Goal: Task Accomplishment & Management: Use online tool/utility

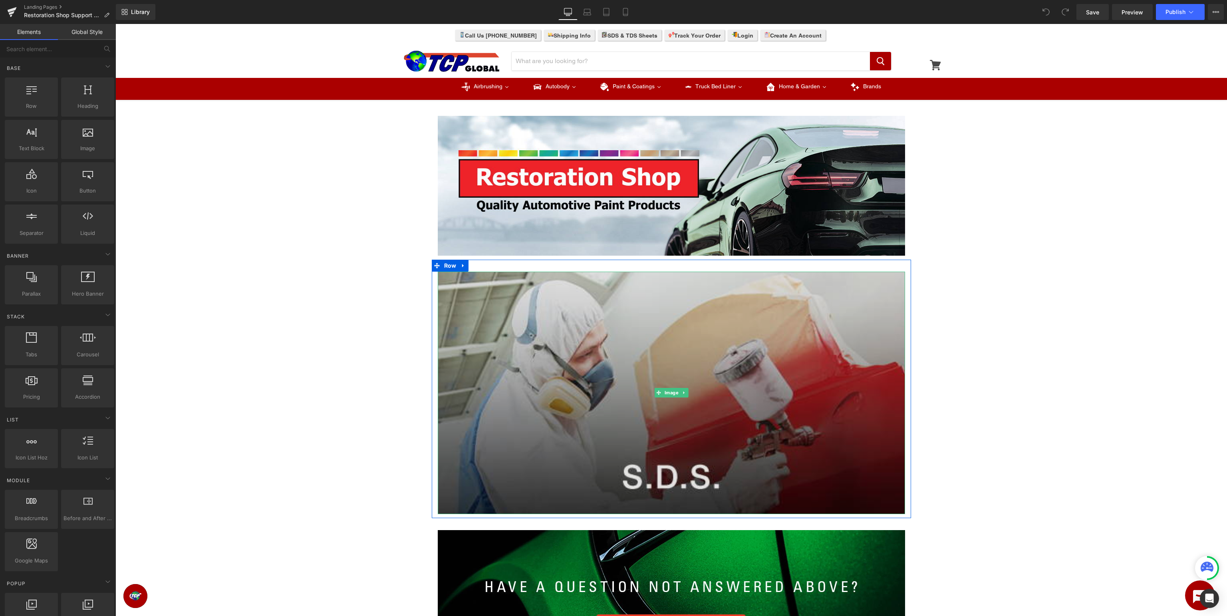
click at [732, 402] on img at bounding box center [671, 393] width 467 height 242
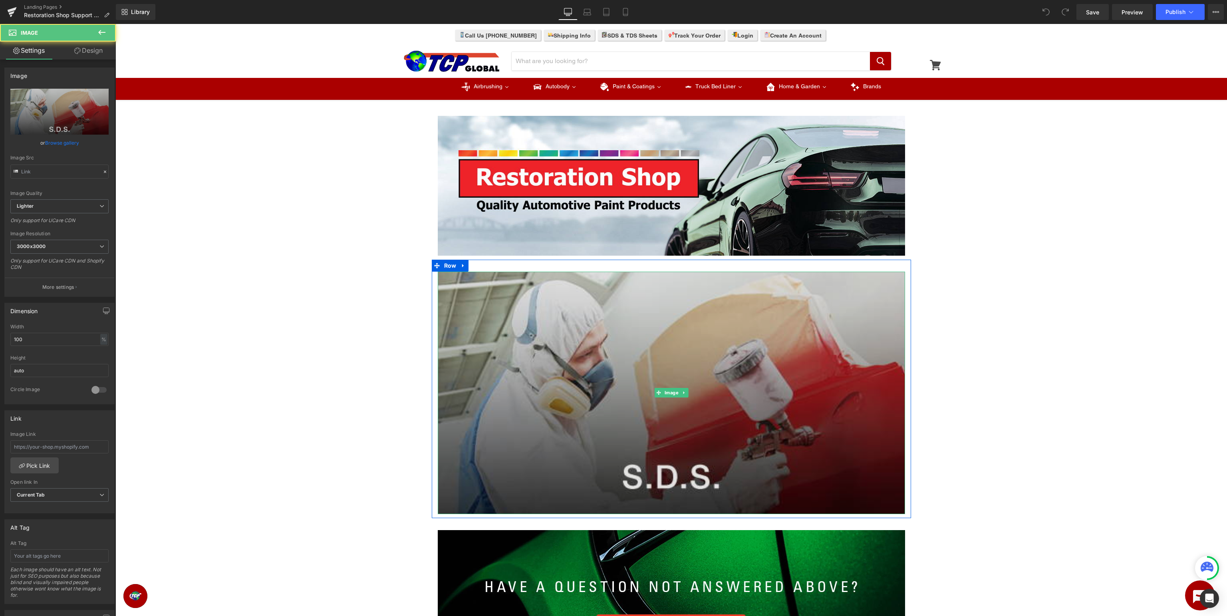
type input "[URL][DOMAIN_NAME]"
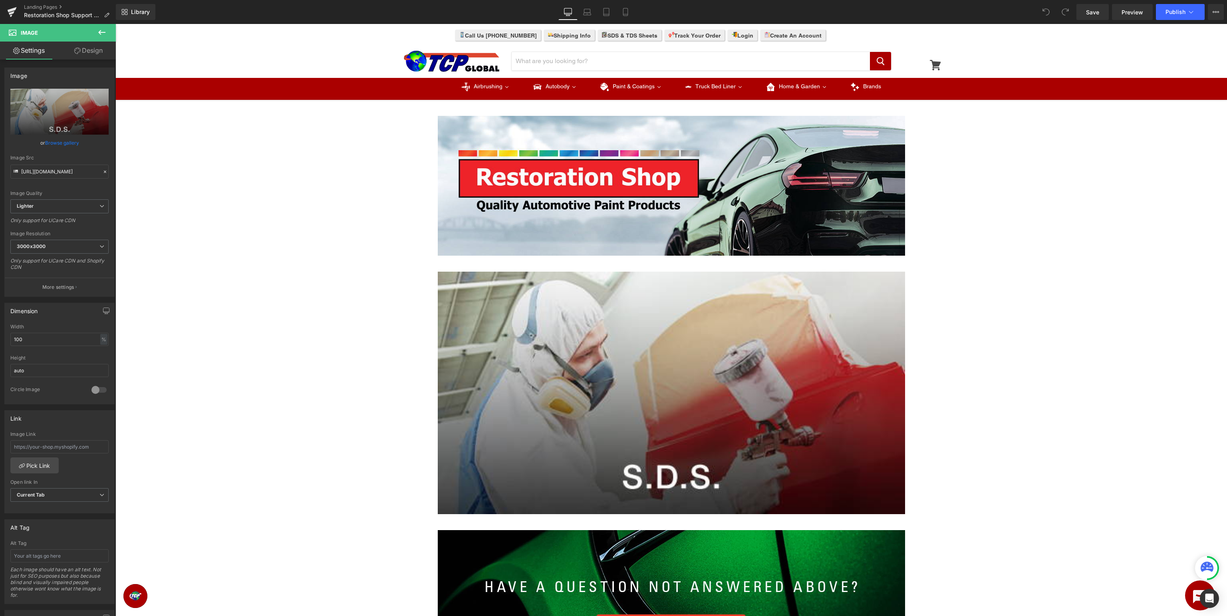
click at [100, 32] on icon at bounding box center [101, 32] width 7 height 5
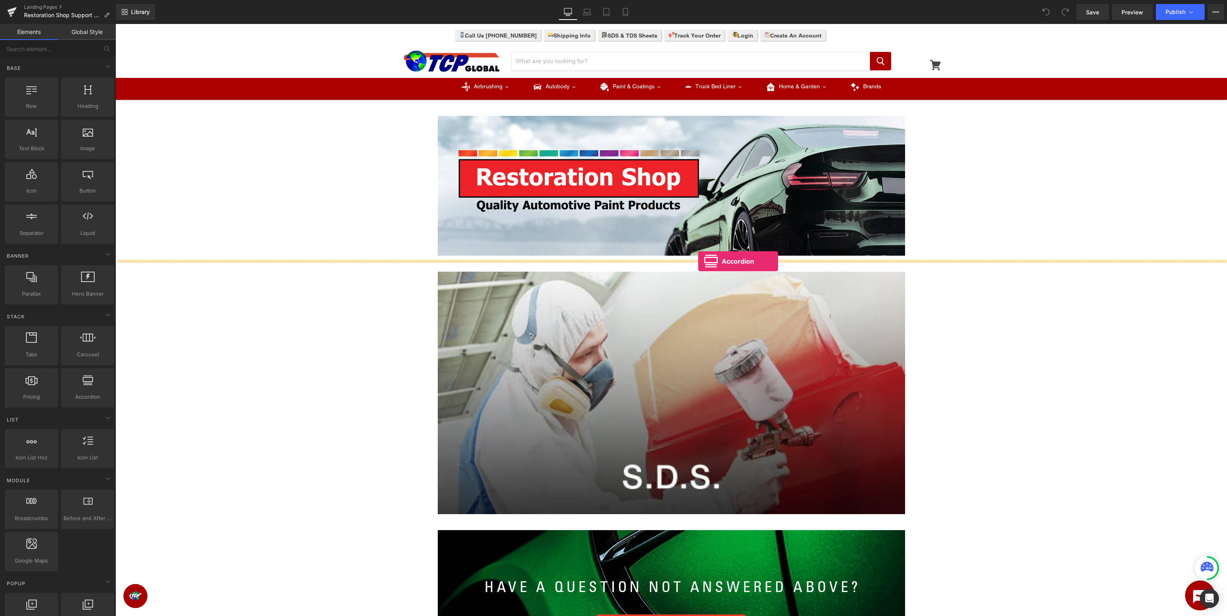
drag, startPoint x: 196, startPoint y: 415, endPoint x: 698, endPoint y: 261, distance: 525.0
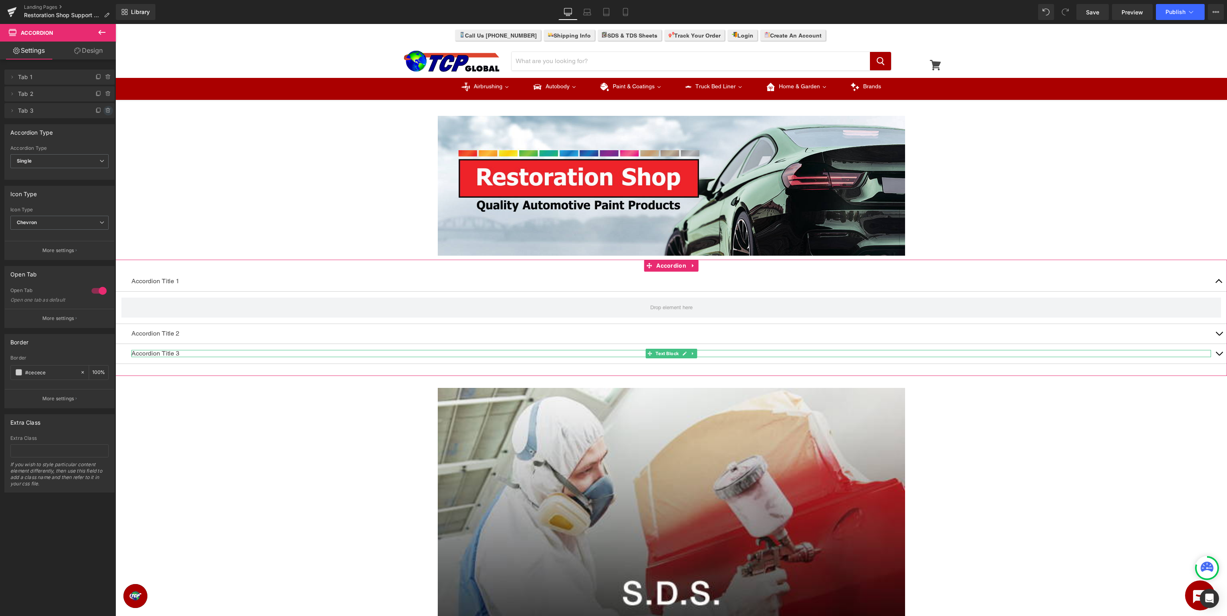
click at [108, 111] on icon at bounding box center [108, 110] width 6 height 6
click at [106, 111] on button "Delete" at bounding box center [99, 111] width 25 height 10
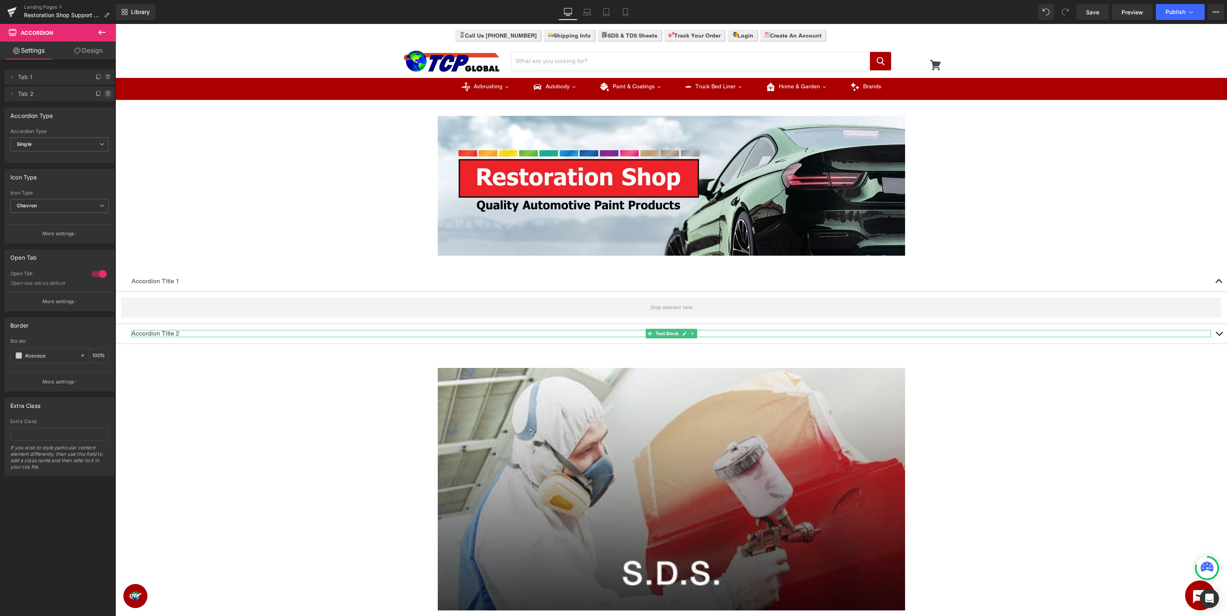
click at [106, 94] on icon at bounding box center [107, 94] width 3 height 4
click at [104, 95] on button "Delete" at bounding box center [99, 94] width 25 height 10
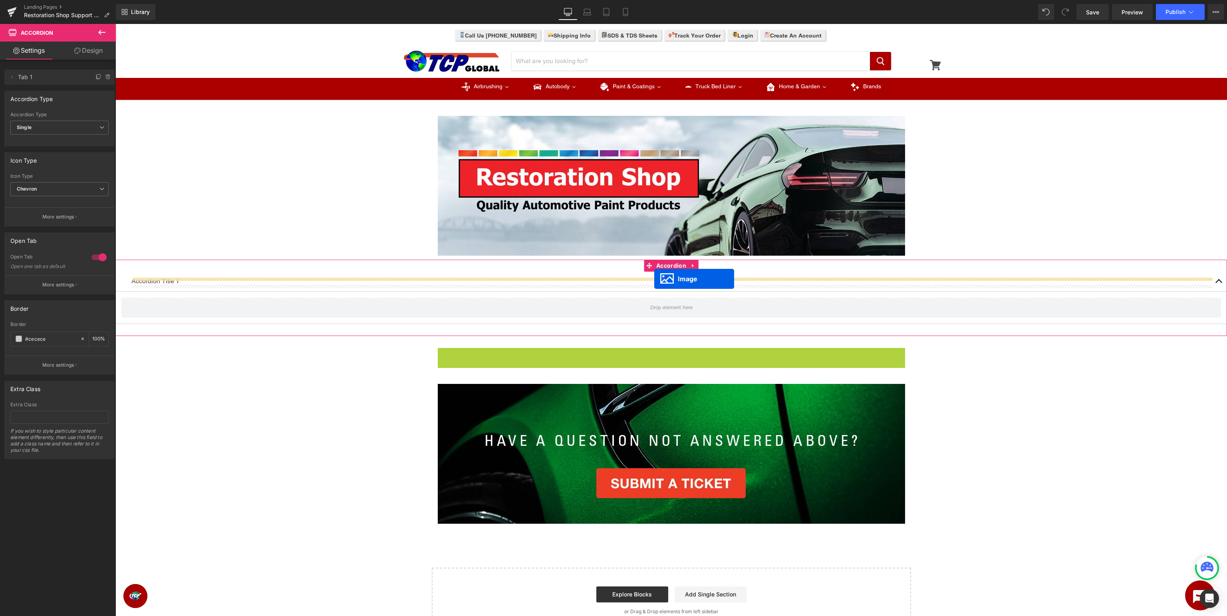
drag, startPoint x: 667, startPoint y: 464, endPoint x: 654, endPoint y: 279, distance: 185.8
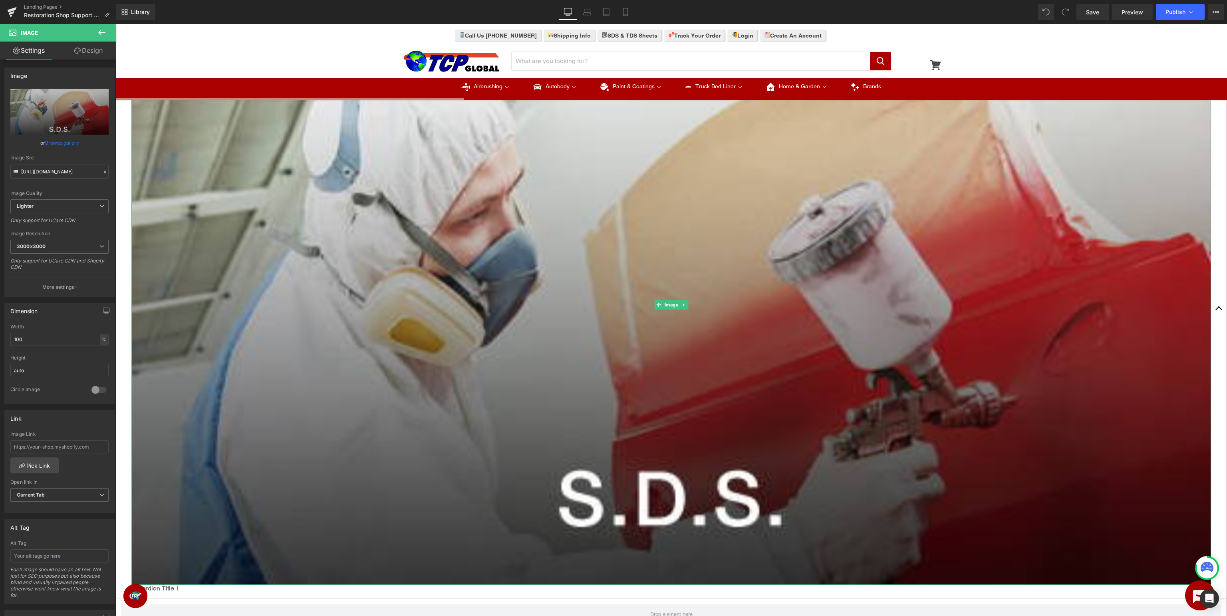
scroll to position [506, 0]
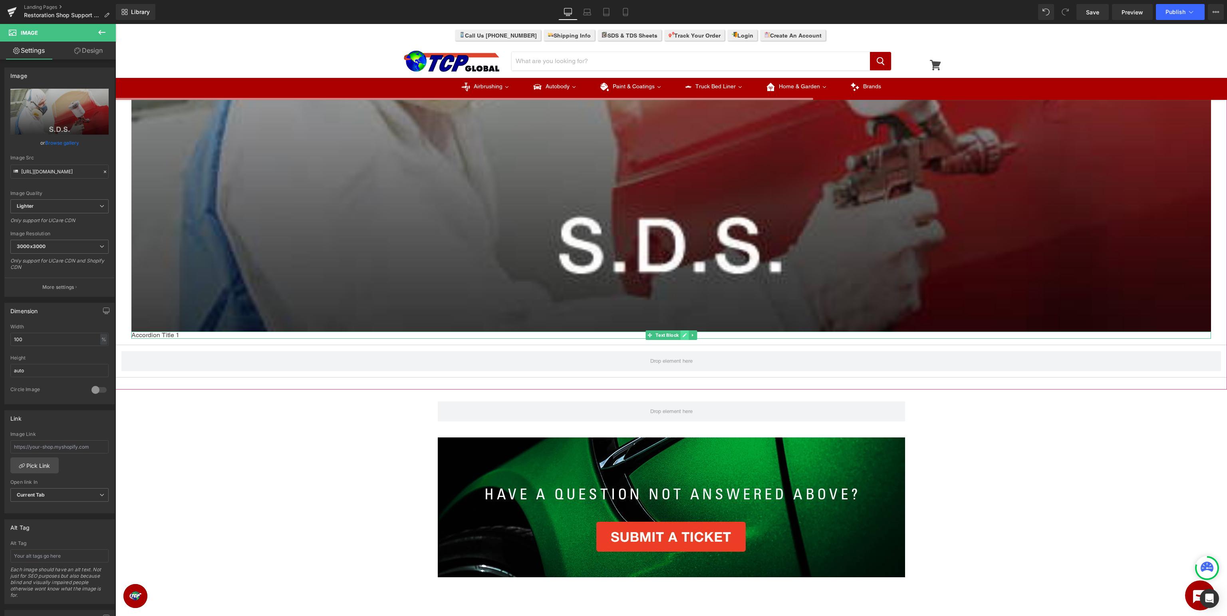
click at [681, 335] on link at bounding box center [684, 335] width 8 height 10
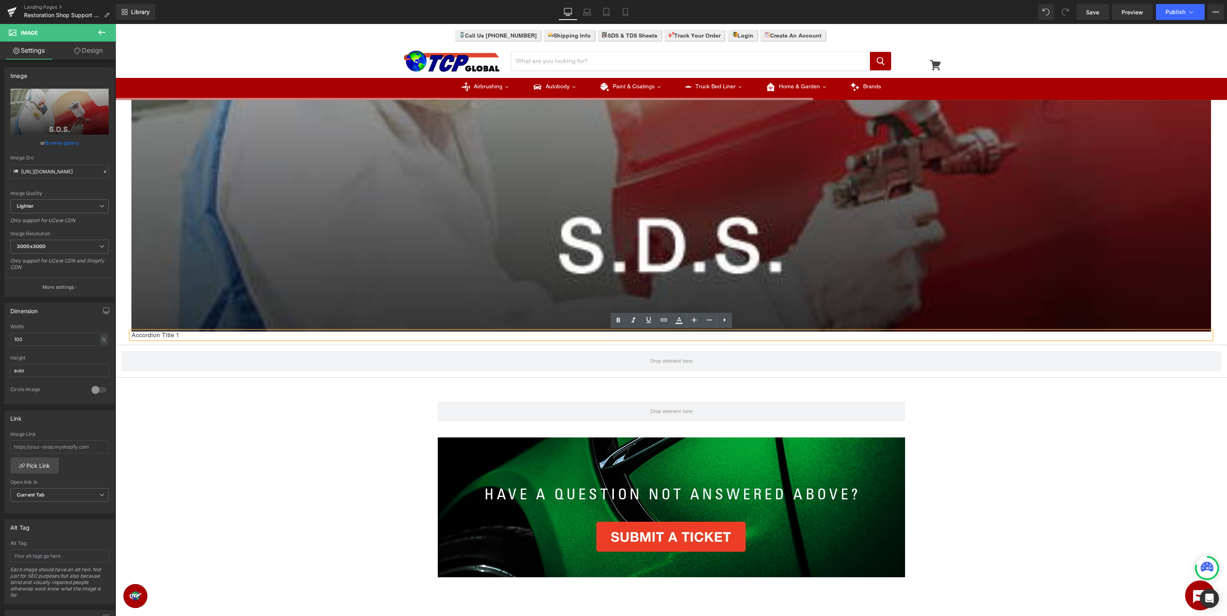
click at [725, 336] on p "Accordion Title 1" at bounding box center [671, 335] width 1080 height 7
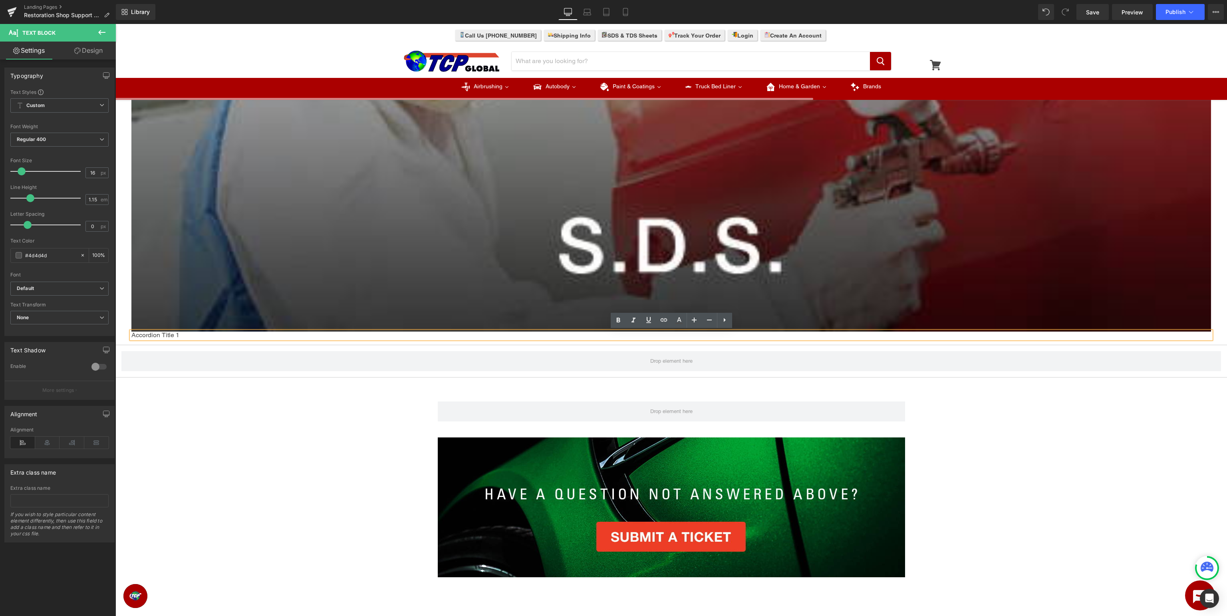
click at [554, 381] on div "Image Accordion Title 1 Text Block Accordion" at bounding box center [671, 72] width 1112 height 636
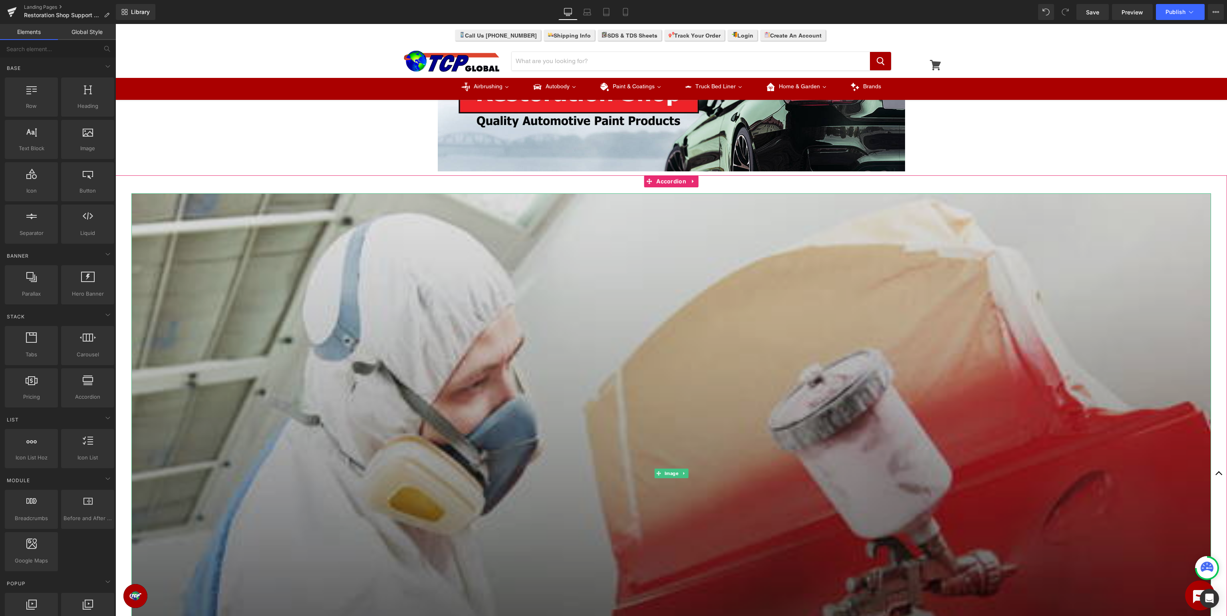
scroll to position [0, 0]
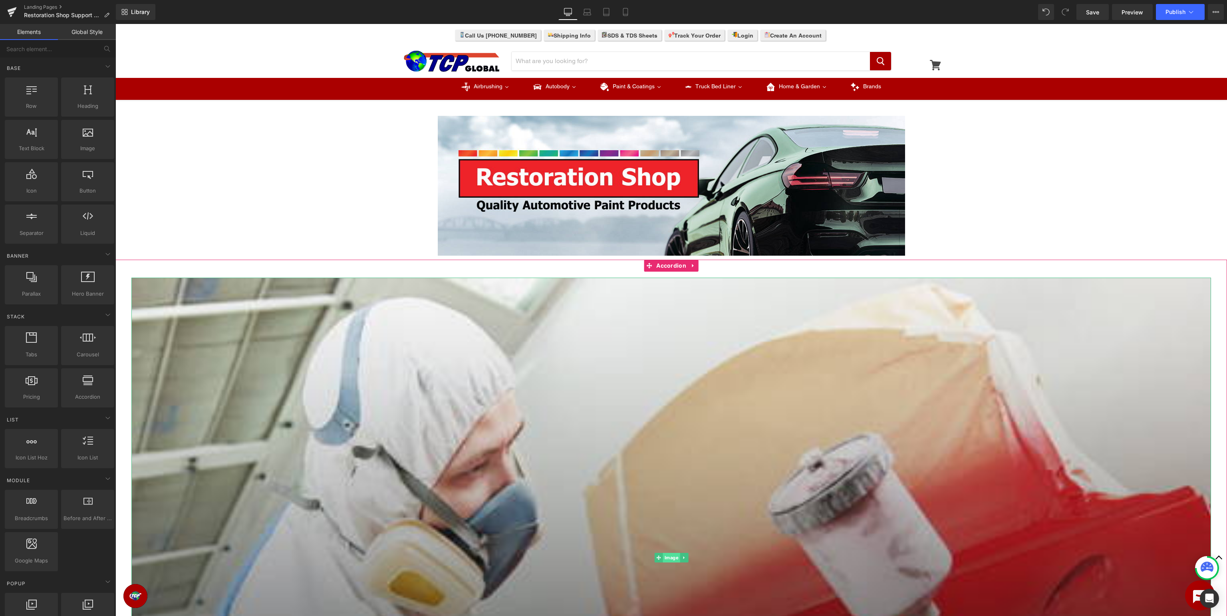
click at [673, 556] on span "Image" at bounding box center [671, 558] width 17 height 10
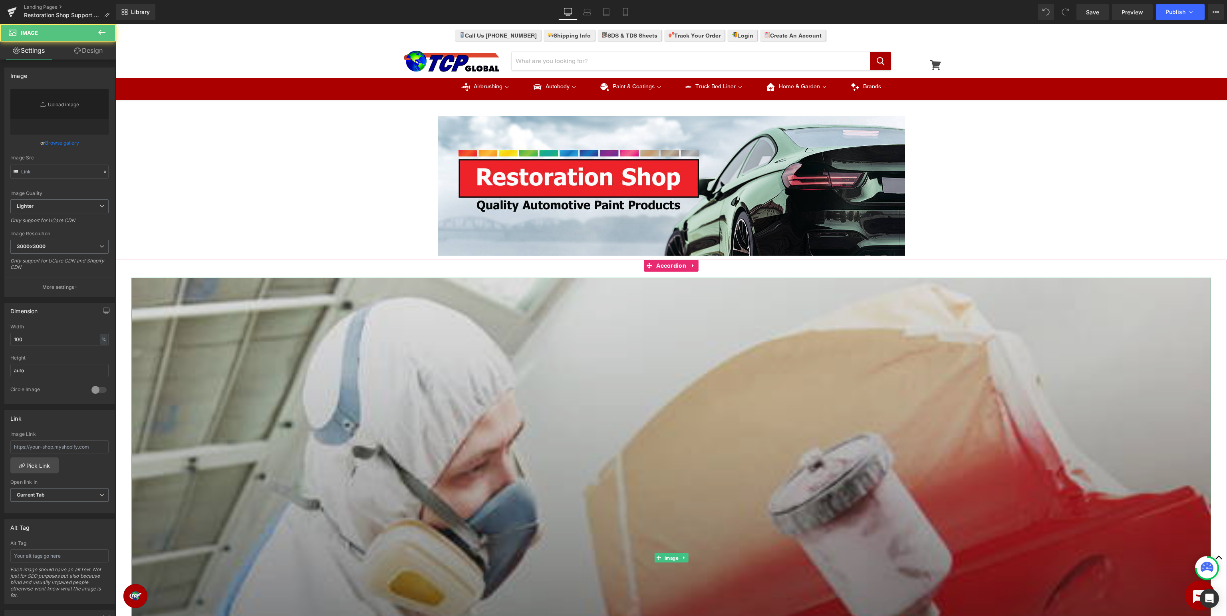
type input "[URL][DOMAIN_NAME]"
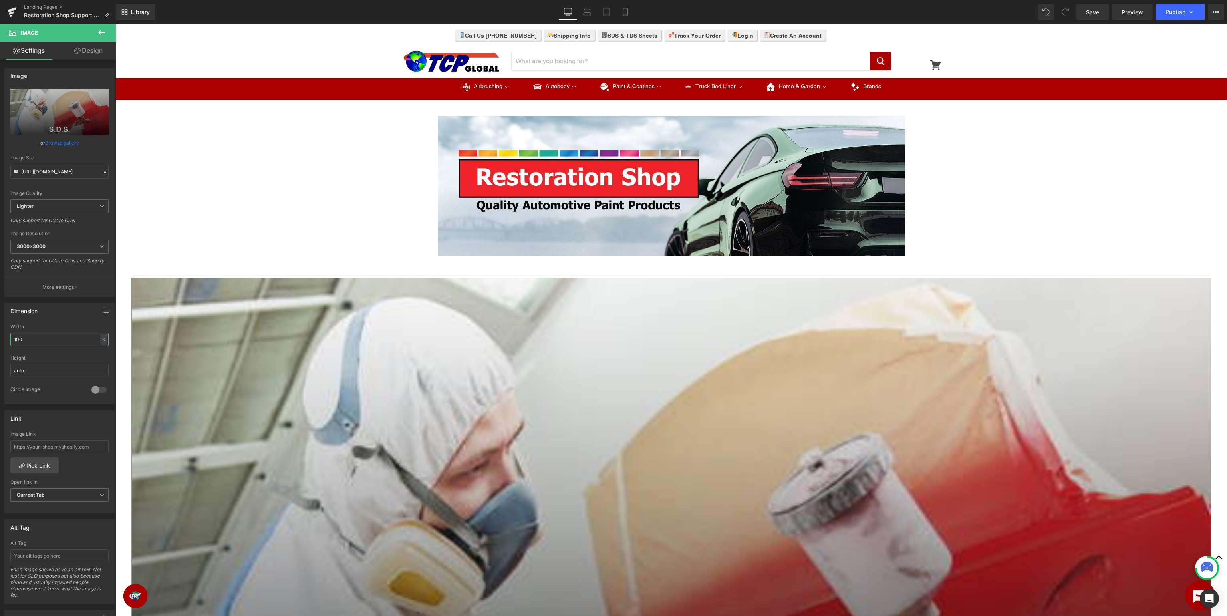
drag, startPoint x: 55, startPoint y: 340, endPoint x: 0, endPoint y: 332, distance: 55.2
click at [10, 333] on input "100" at bounding box center [59, 339] width 98 height 13
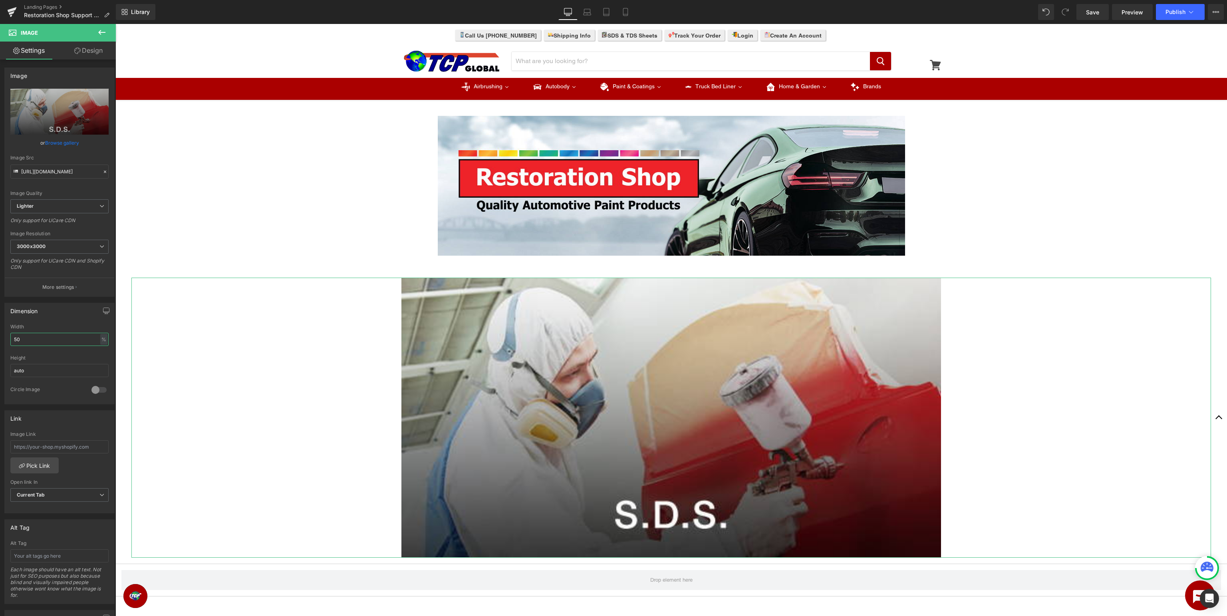
drag, startPoint x: 54, startPoint y: 338, endPoint x: 12, endPoint y: 324, distance: 44.2
click at [10, 333] on input "50" at bounding box center [59, 339] width 98 height 13
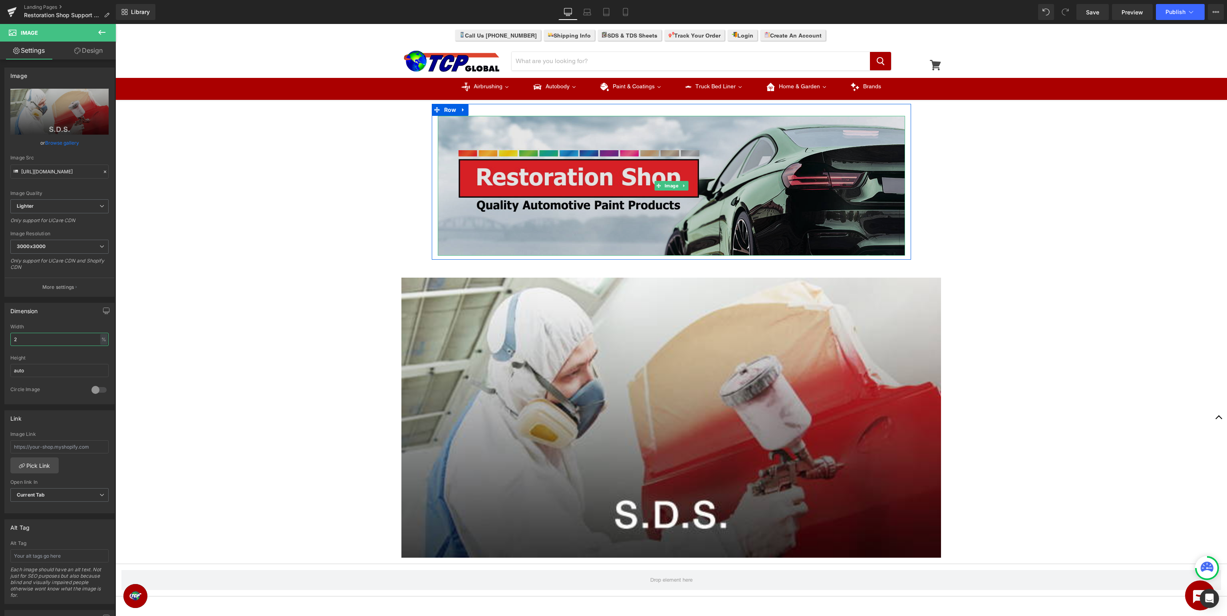
type input "25"
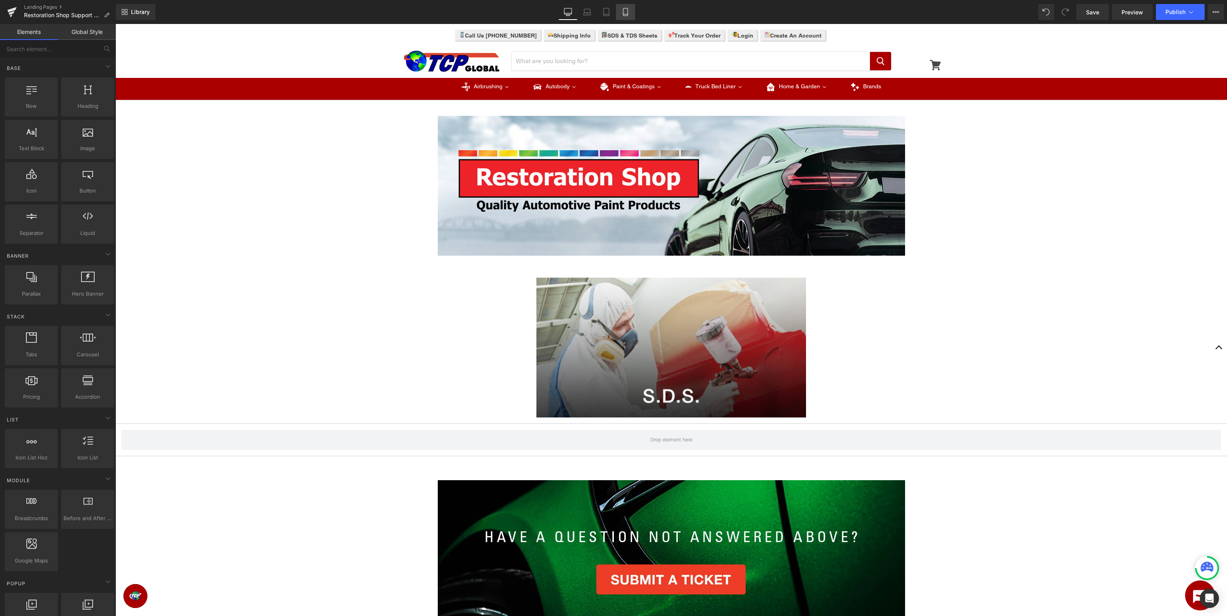
click at [626, 8] on icon at bounding box center [625, 12] width 4 height 8
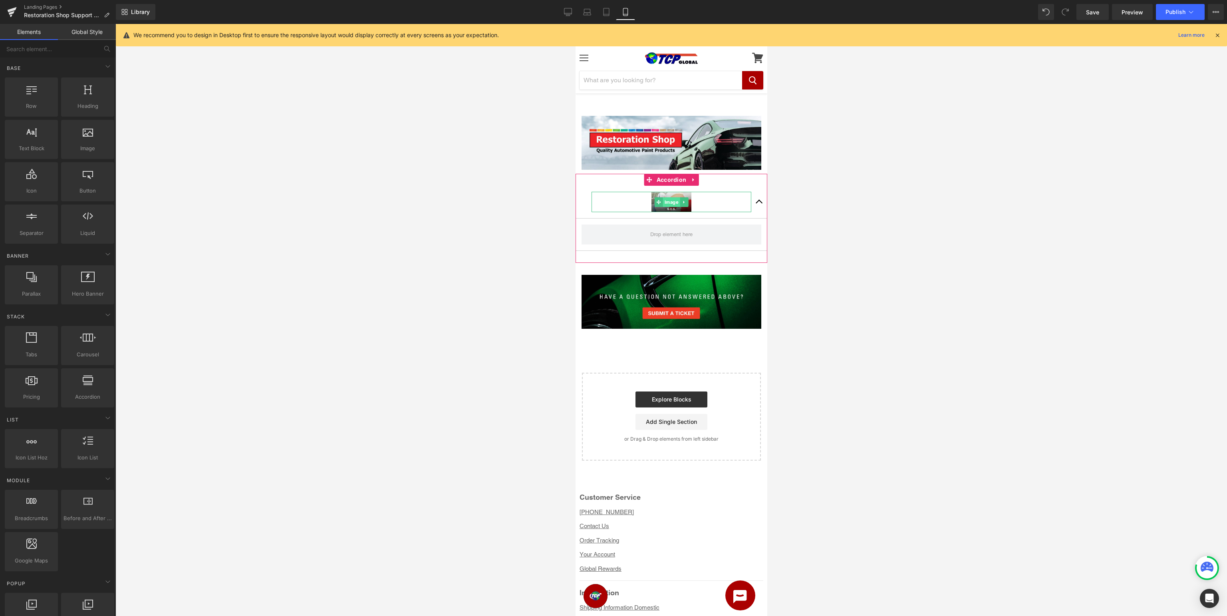
click at [668, 201] on span "Image" at bounding box center [671, 202] width 17 height 10
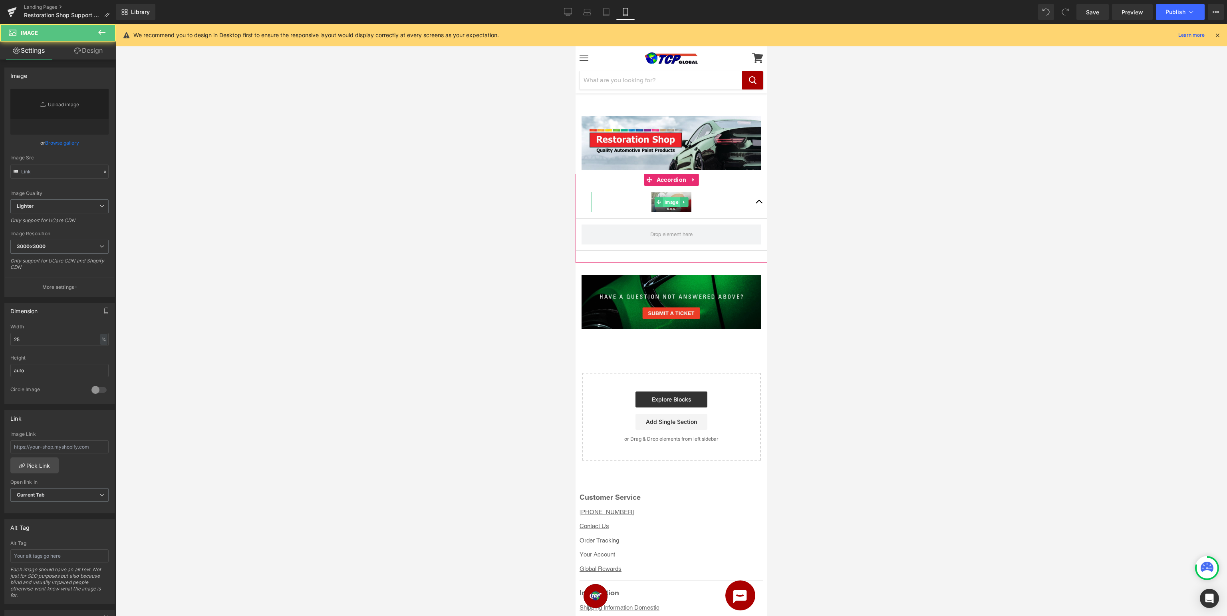
type input "[URL][DOMAIN_NAME]"
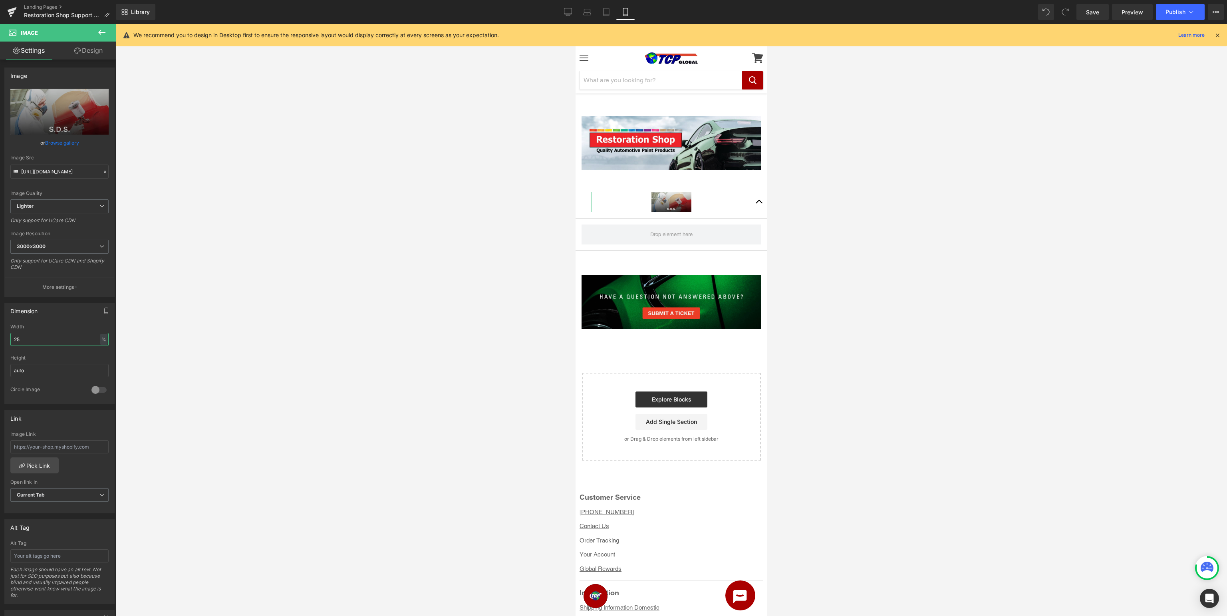
drag, startPoint x: 58, startPoint y: 338, endPoint x: 0, endPoint y: 315, distance: 61.9
click at [10, 333] on input "25" at bounding box center [59, 339] width 98 height 13
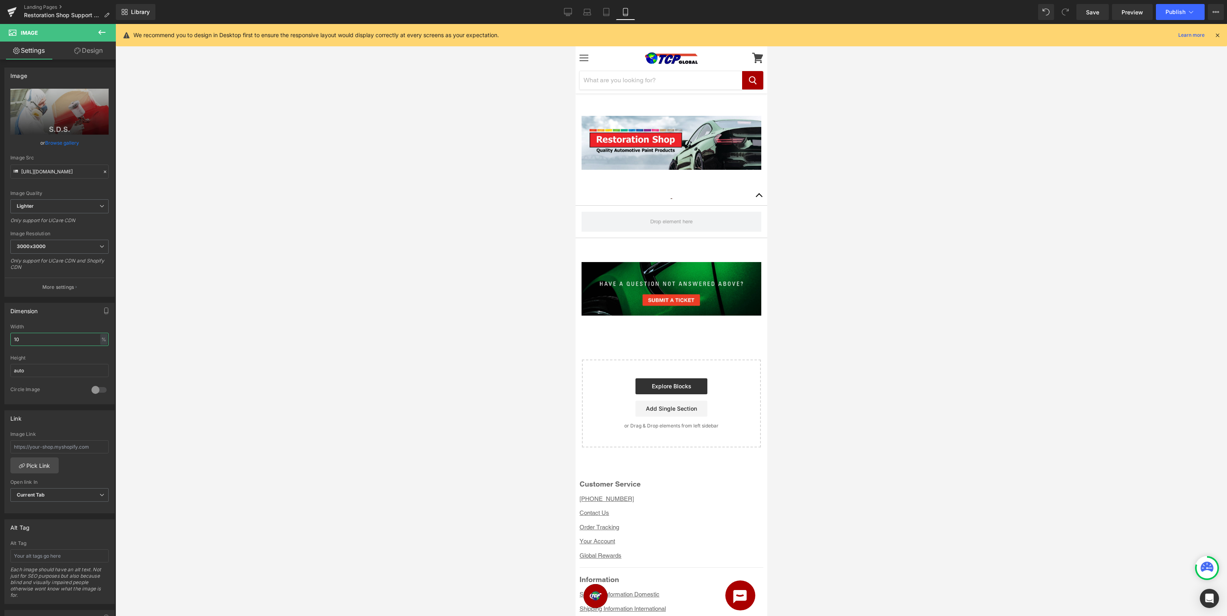
type input "100"
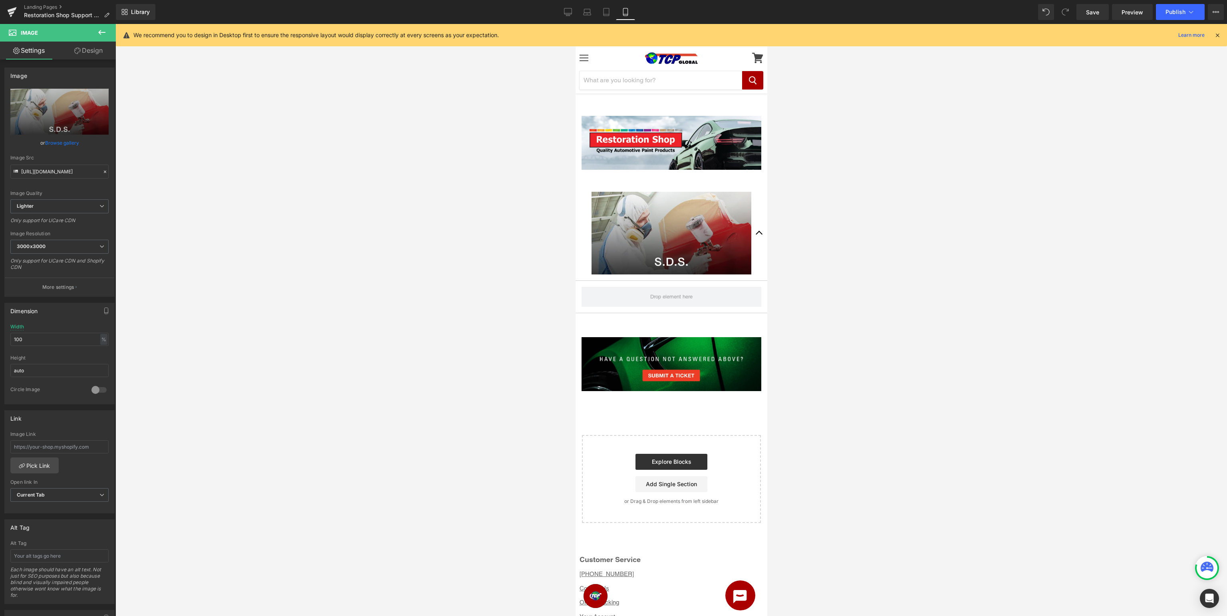
click at [1151, 218] on div at bounding box center [671, 320] width 1112 height 592
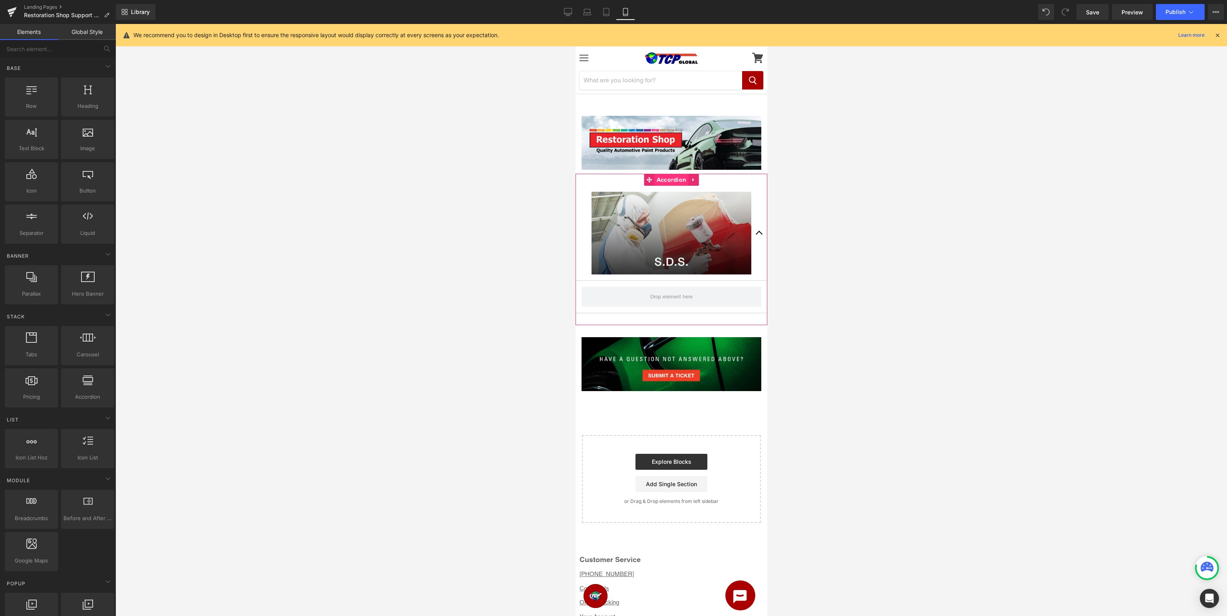
click at [664, 178] on span "Accordion" at bounding box center [671, 180] width 34 height 12
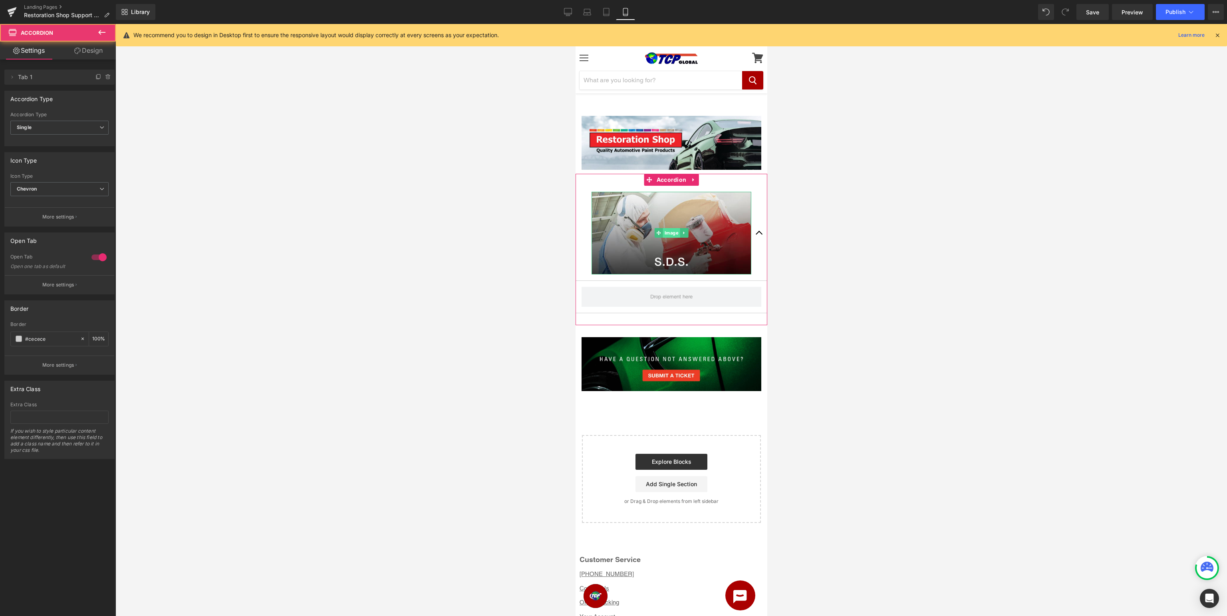
click at [679, 228] on link "Image" at bounding box center [667, 233] width 26 height 10
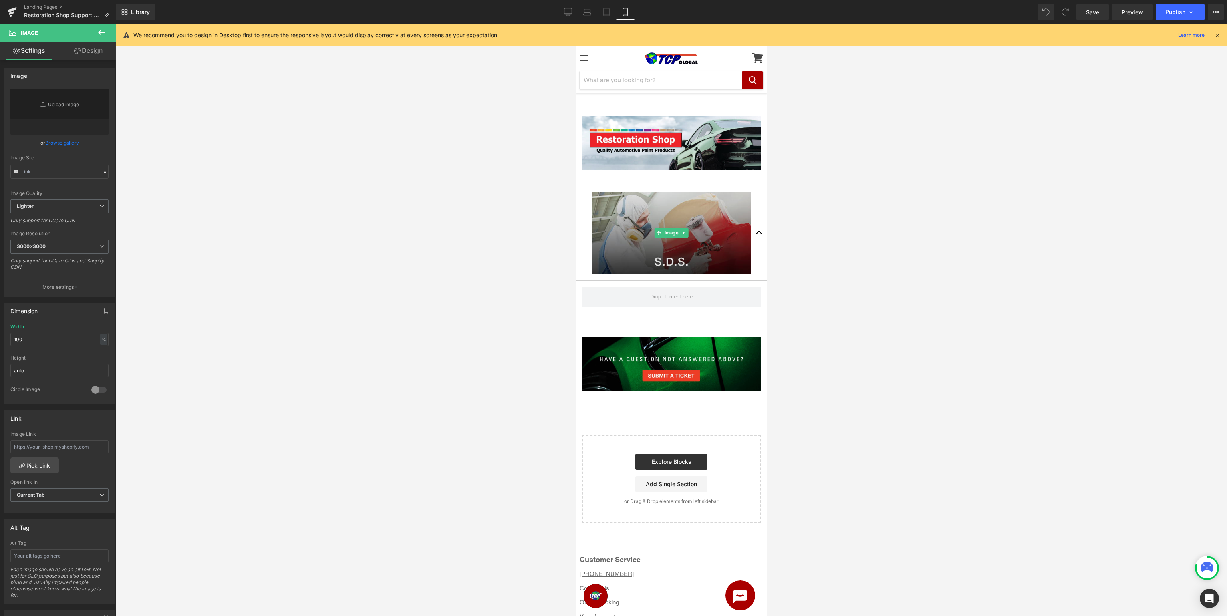
type input "[URL][DOMAIN_NAME]"
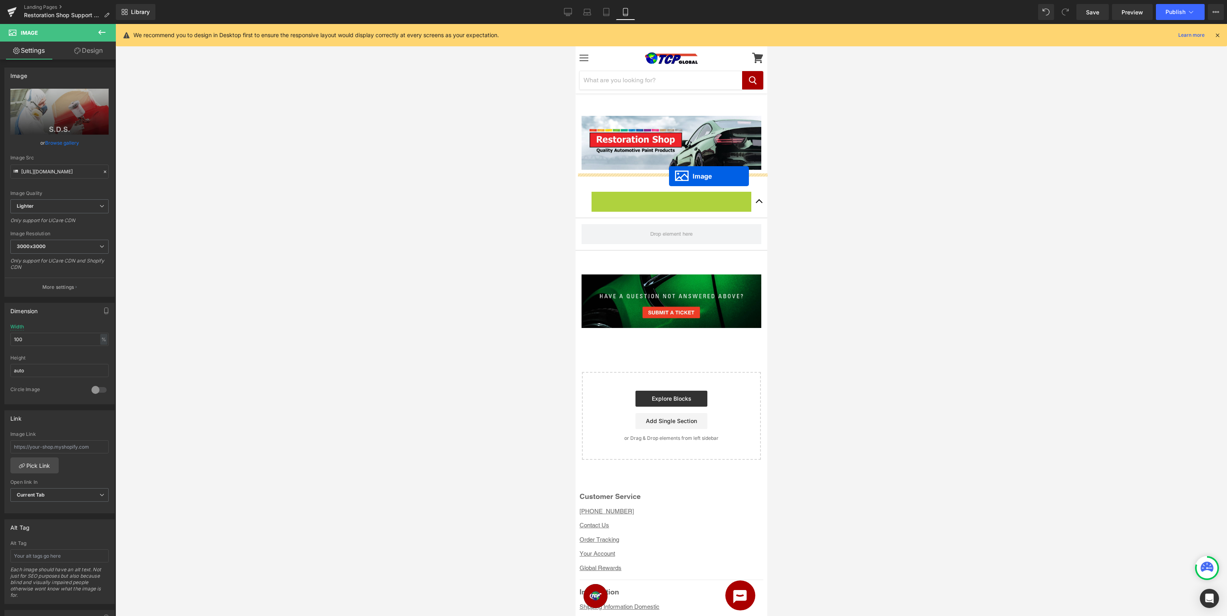
drag, startPoint x: 670, startPoint y: 208, endPoint x: 669, endPoint y: 176, distance: 32.0
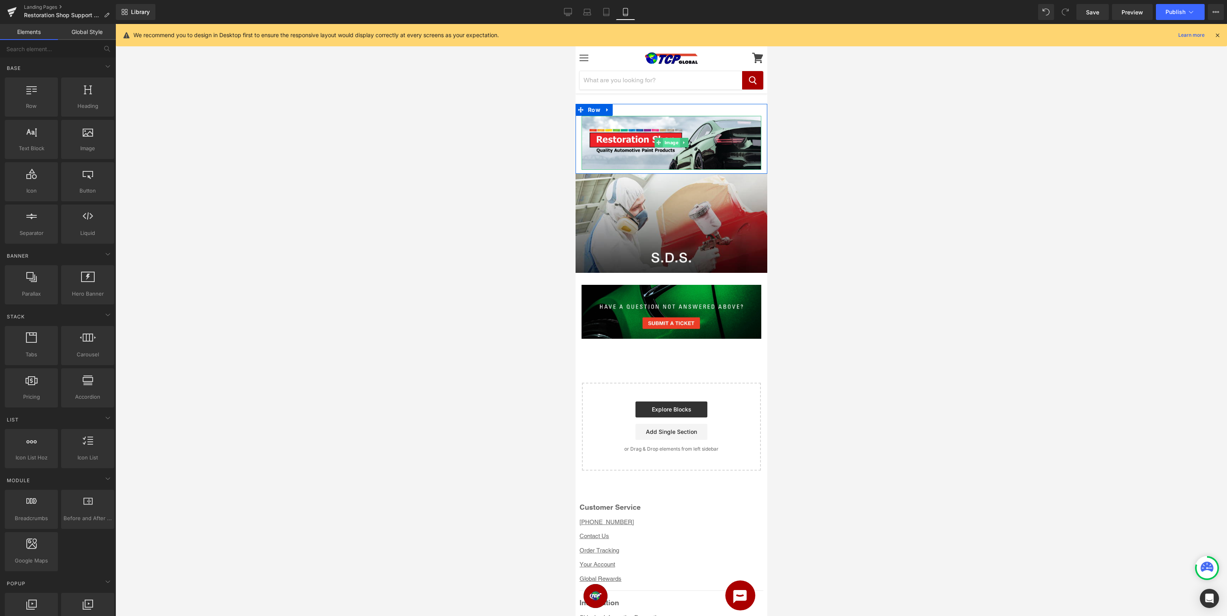
click at [673, 140] on span "Image" at bounding box center [671, 143] width 17 height 10
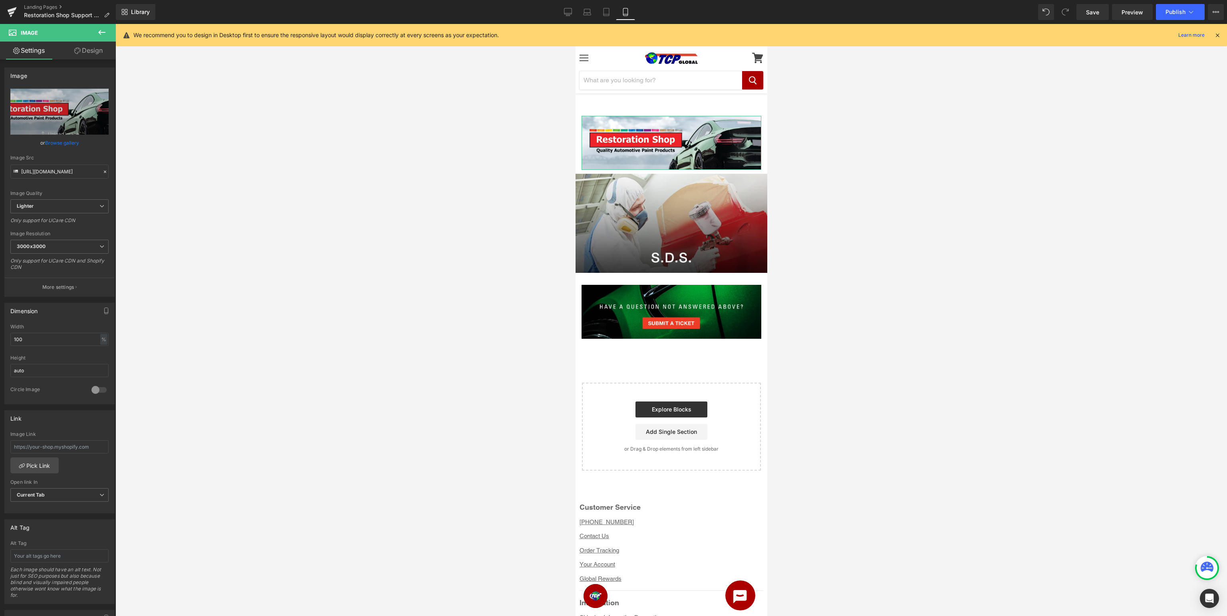
scroll to position [145, 0]
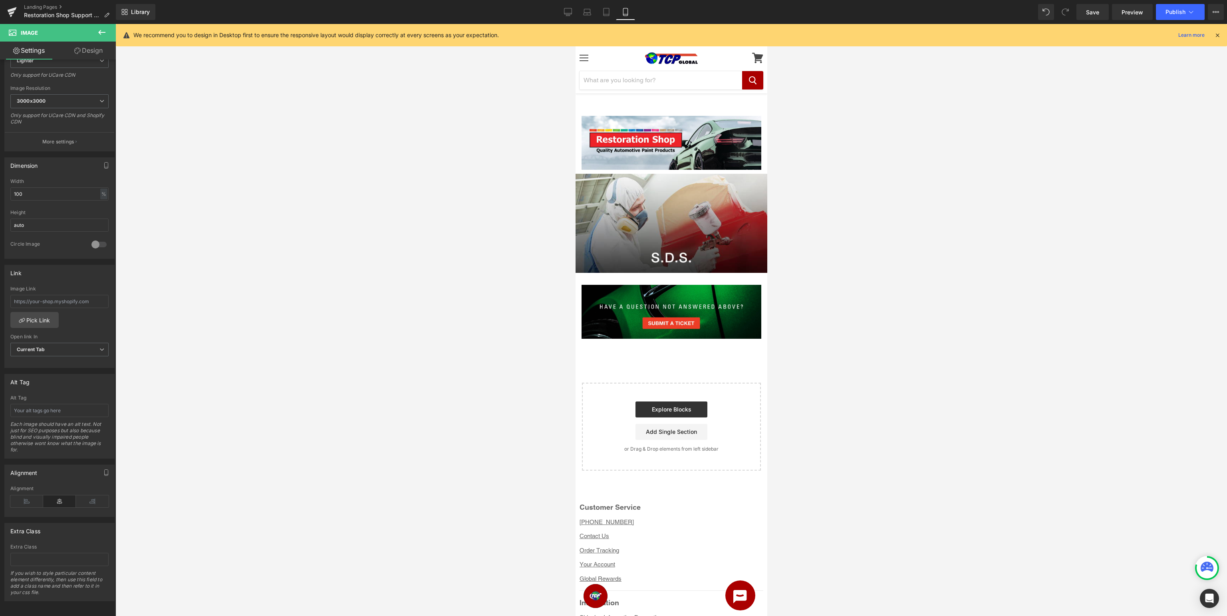
click at [1215, 37] on icon at bounding box center [1217, 35] width 7 height 7
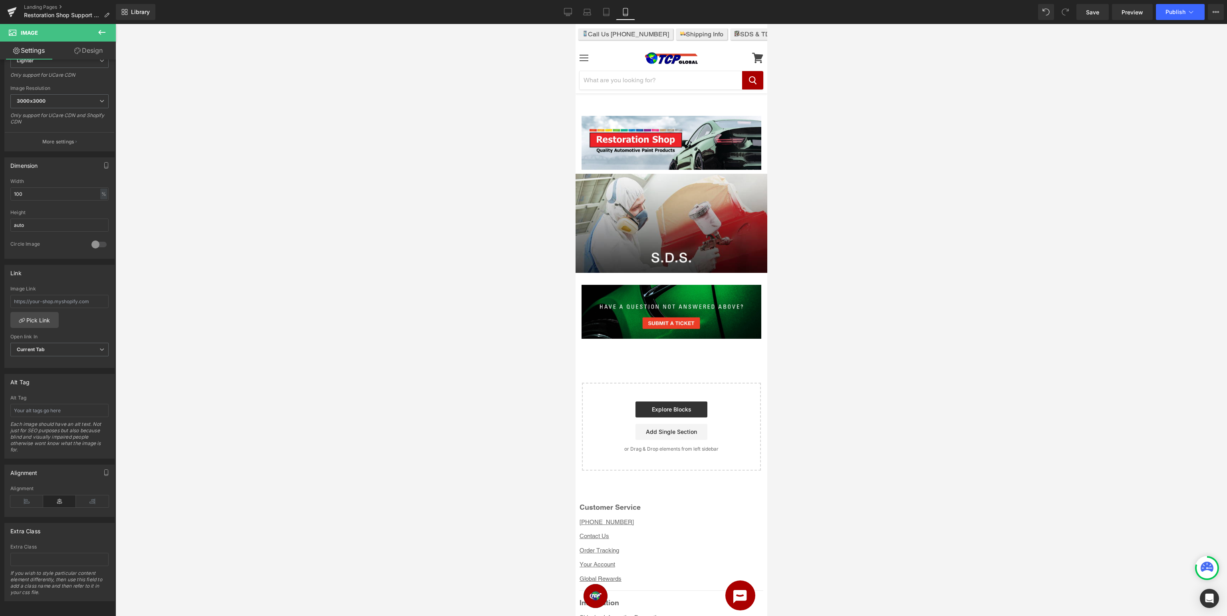
click at [1020, 162] on div at bounding box center [671, 320] width 1112 height 592
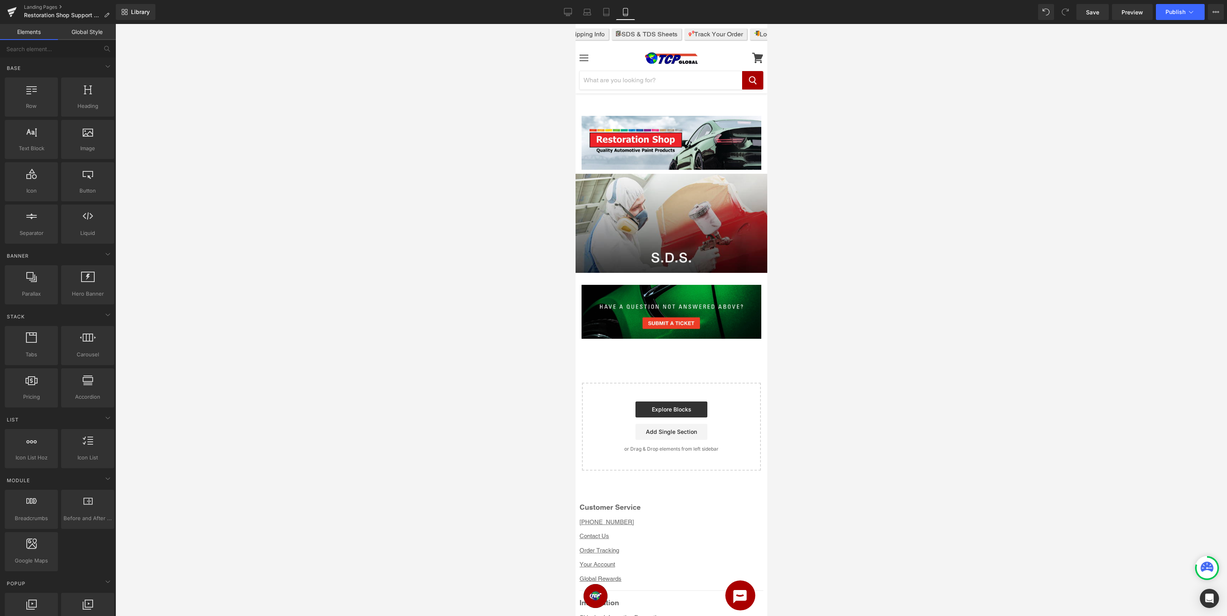
scroll to position [0, 208]
click at [570, 15] on icon at bounding box center [568, 12] width 8 height 8
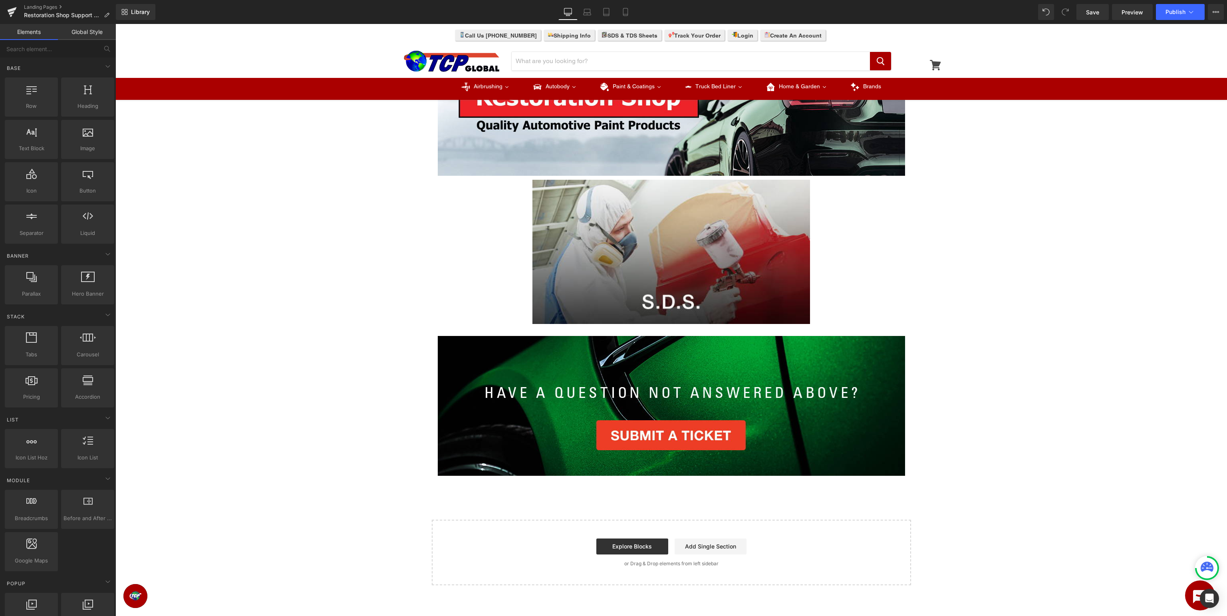
scroll to position [0, 0]
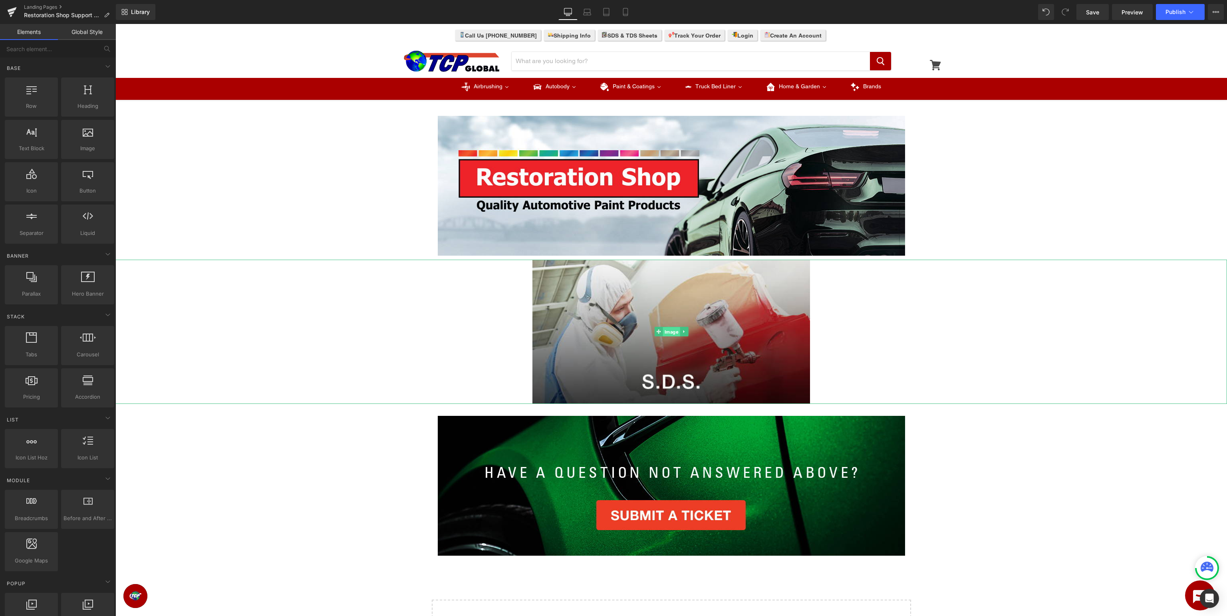
click at [665, 332] on span "Image" at bounding box center [671, 332] width 17 height 10
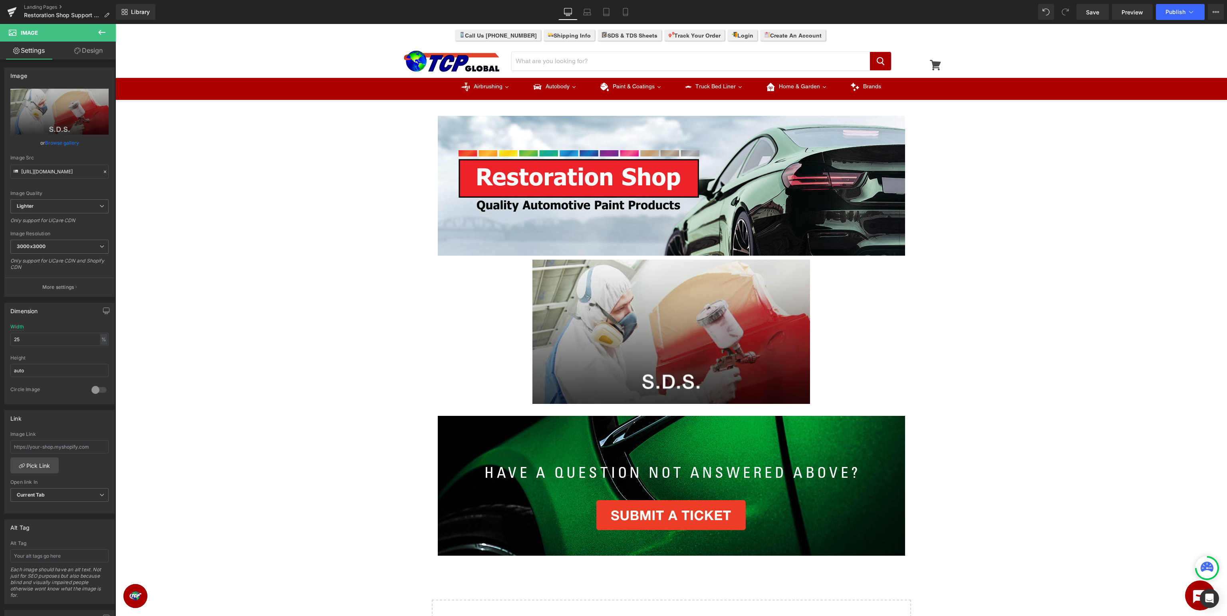
click at [102, 34] on icon at bounding box center [102, 33] width 10 height 10
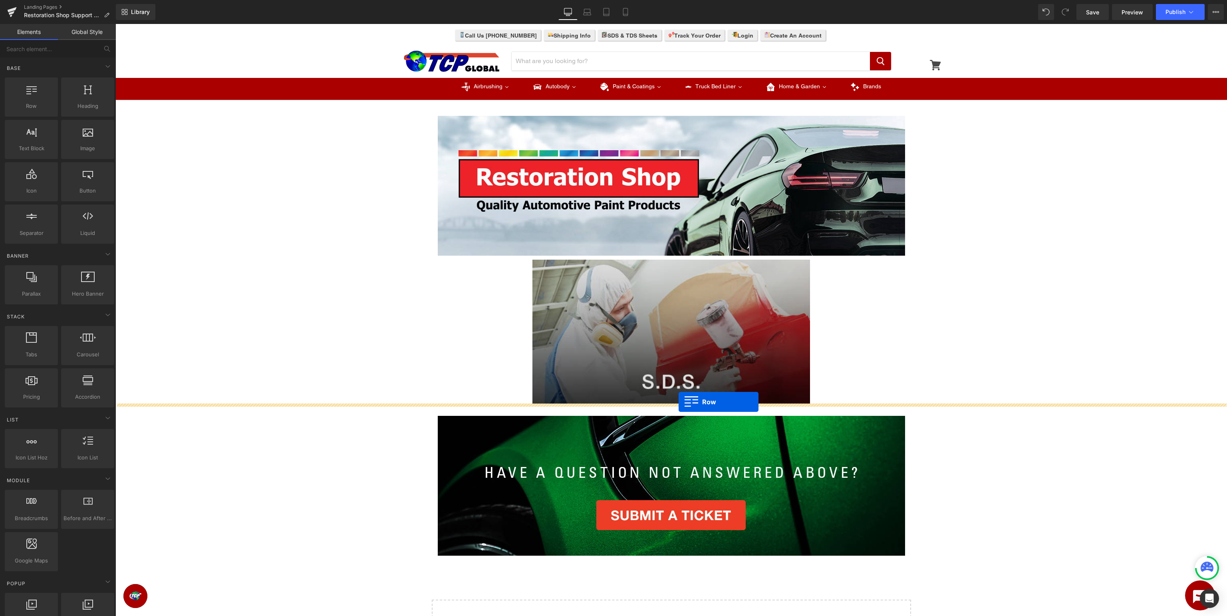
drag, startPoint x: 144, startPoint y: 119, endPoint x: 679, endPoint y: 402, distance: 604.7
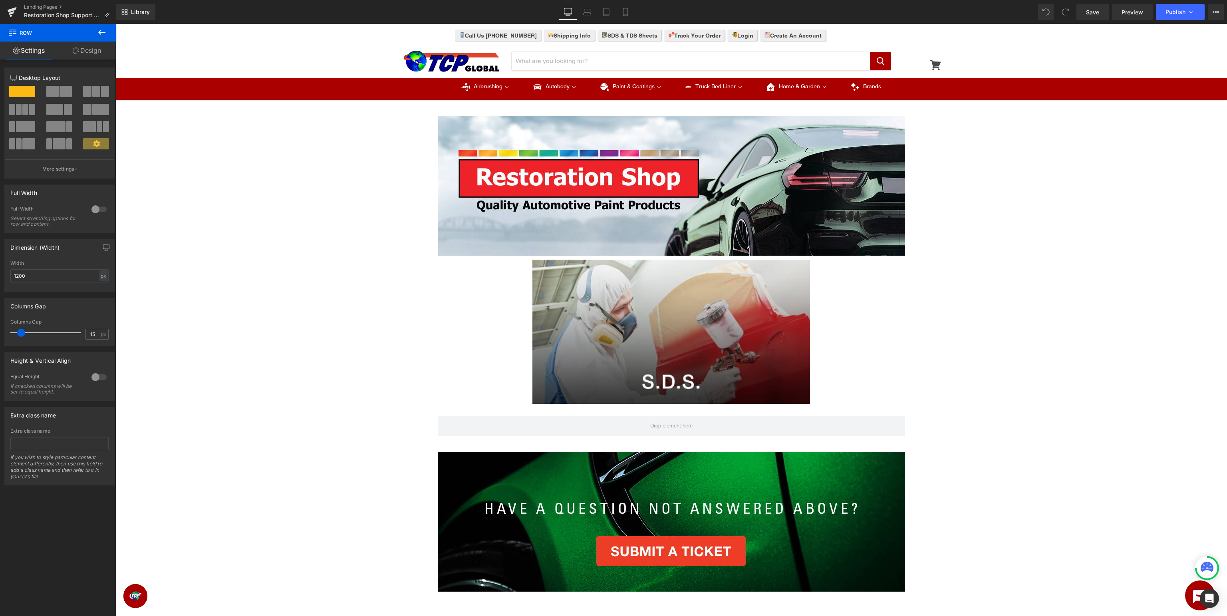
click at [97, 34] on icon at bounding box center [102, 33] width 10 height 10
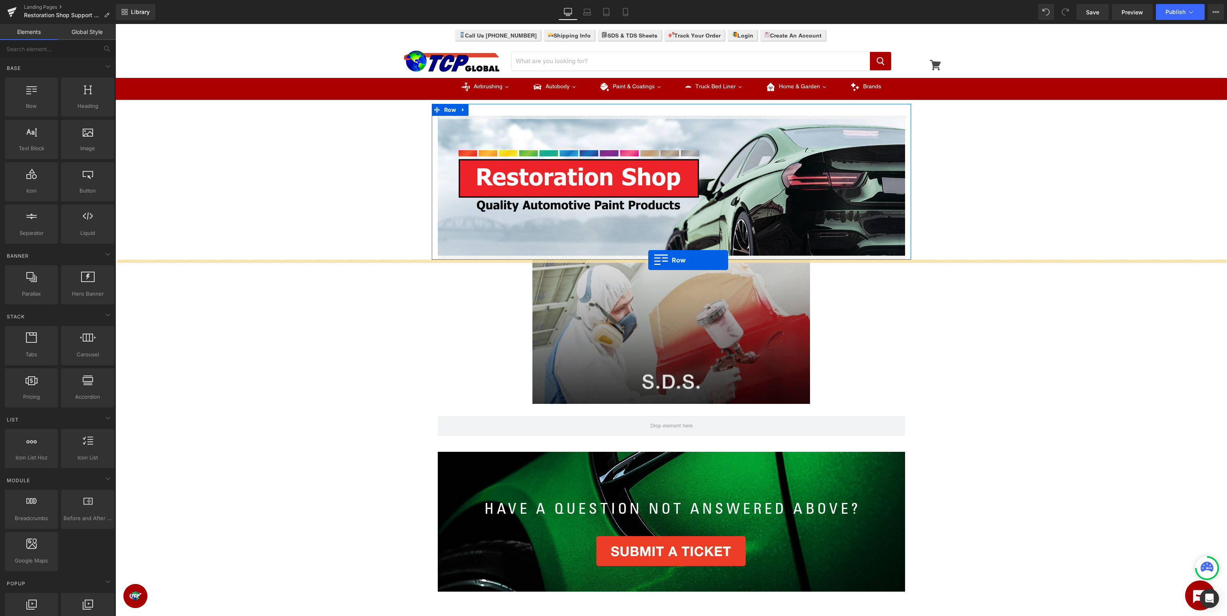
drag, startPoint x: 156, startPoint y: 122, endPoint x: 648, endPoint y: 260, distance: 511.1
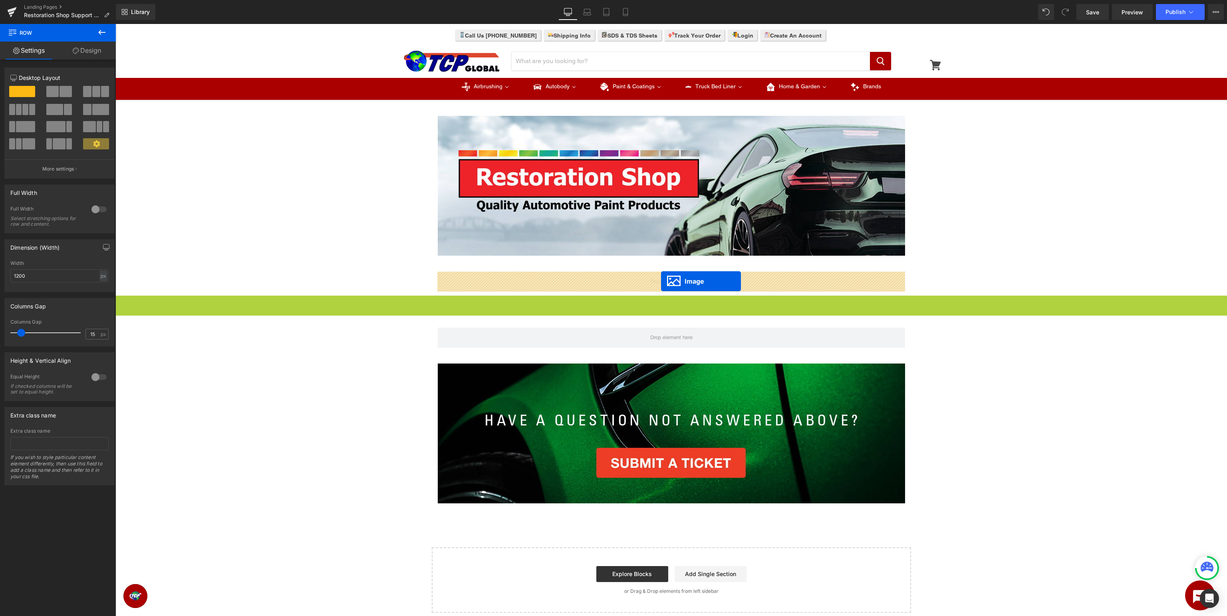
drag, startPoint x: 672, startPoint y: 368, endPoint x: 661, endPoint y: 281, distance: 87.8
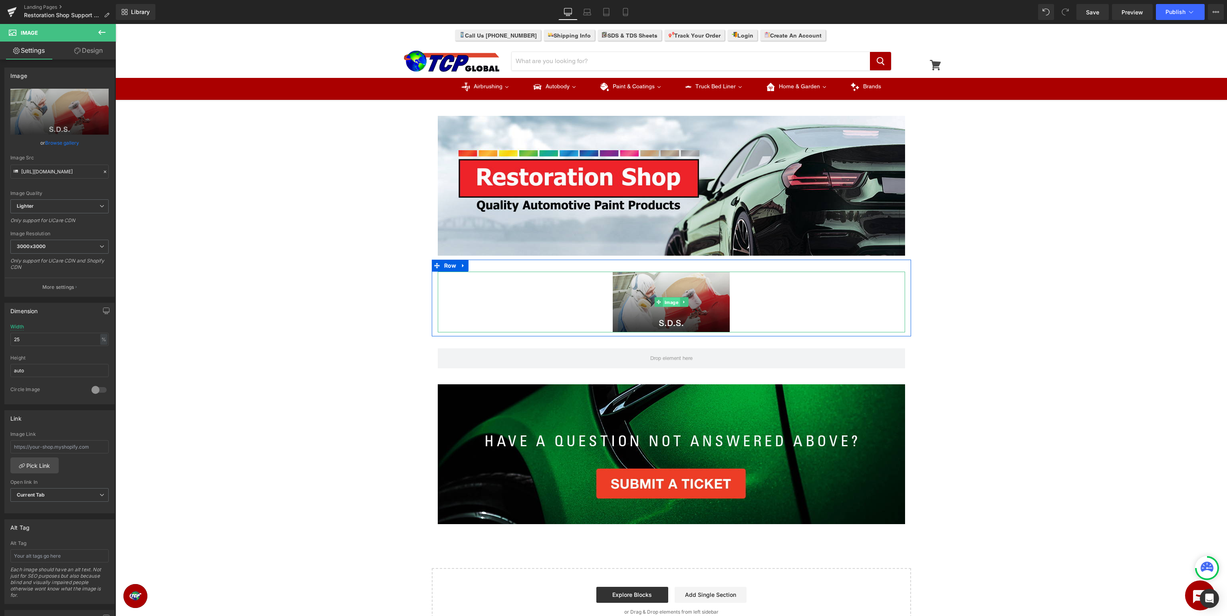
click at [671, 299] on span "Image" at bounding box center [671, 303] width 17 height 10
drag, startPoint x: 86, startPoint y: 339, endPoint x: 0, endPoint y: 346, distance: 86.6
click at [10, 346] on input "25" at bounding box center [59, 339] width 98 height 13
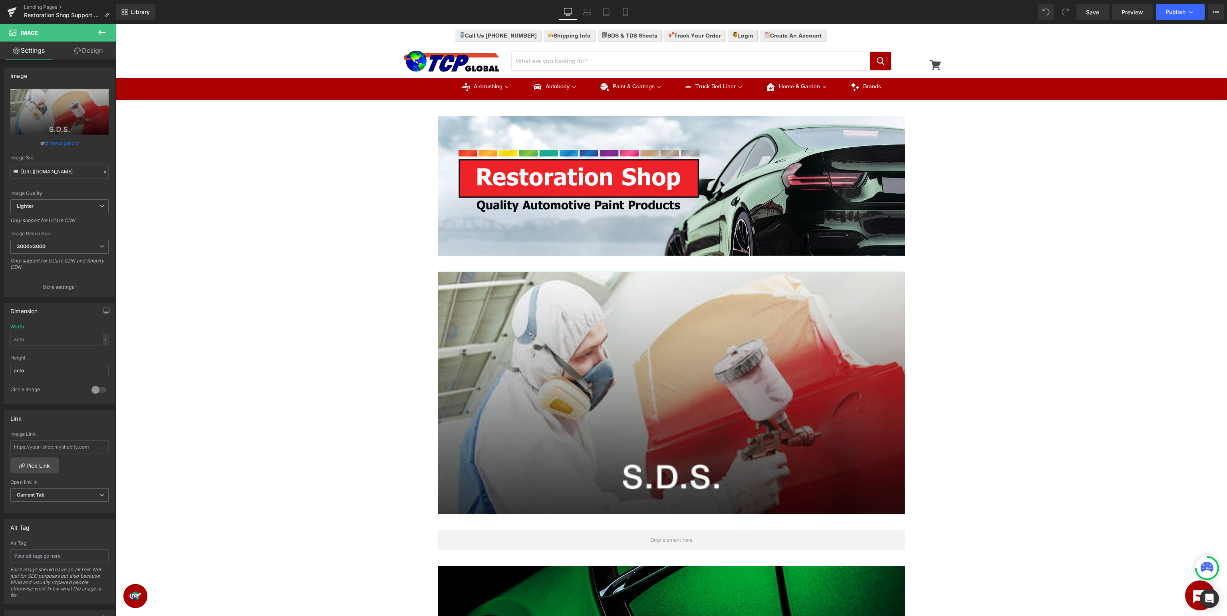
click at [68, 316] on div "Dimension" at bounding box center [59, 310] width 109 height 15
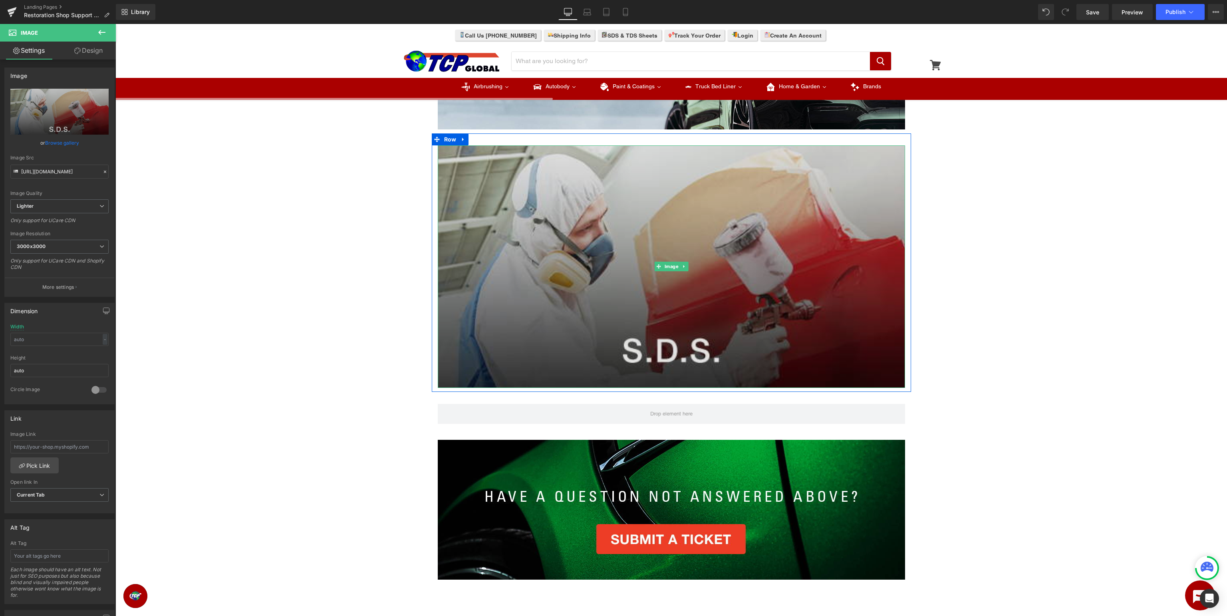
scroll to position [169, 0]
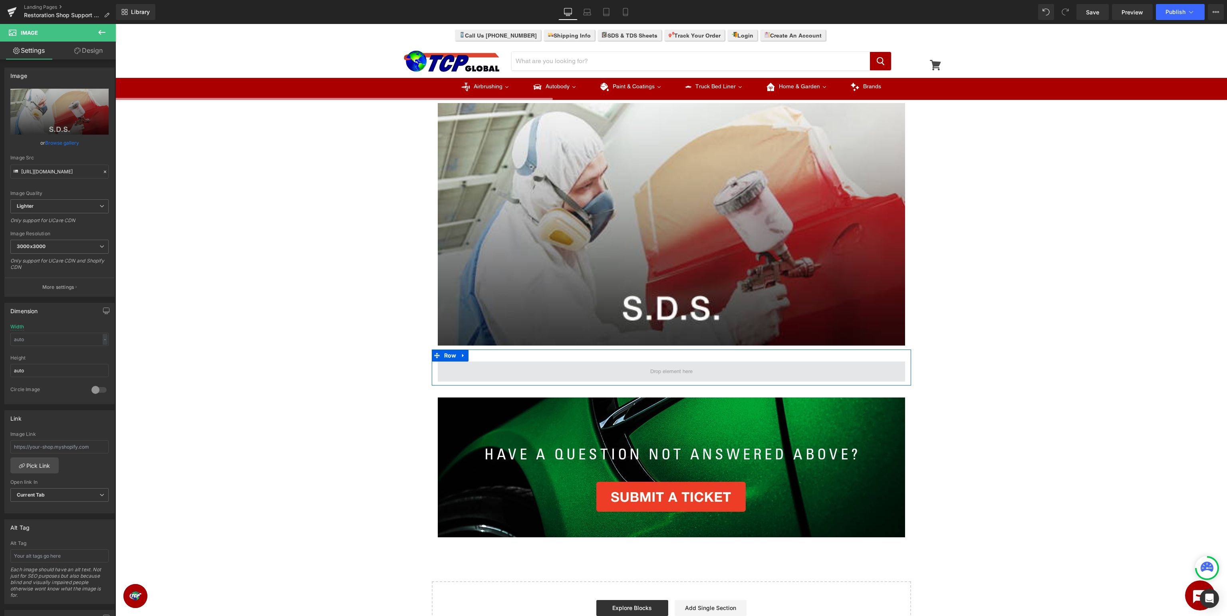
click at [580, 373] on span at bounding box center [671, 372] width 467 height 20
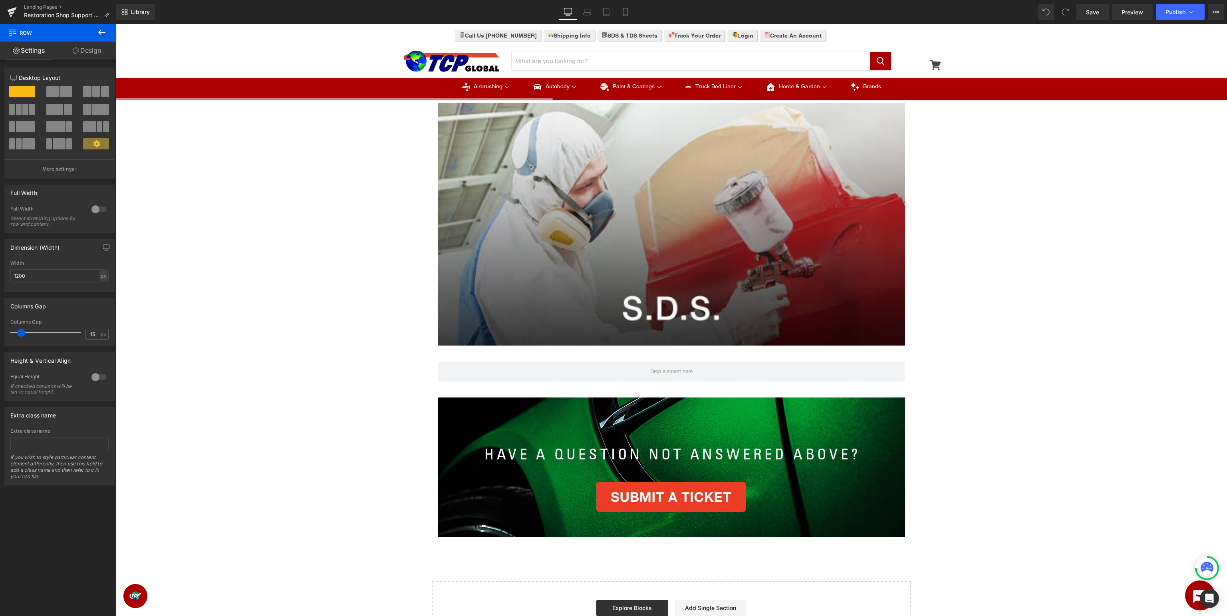
click at [103, 34] on icon at bounding box center [102, 33] width 10 height 10
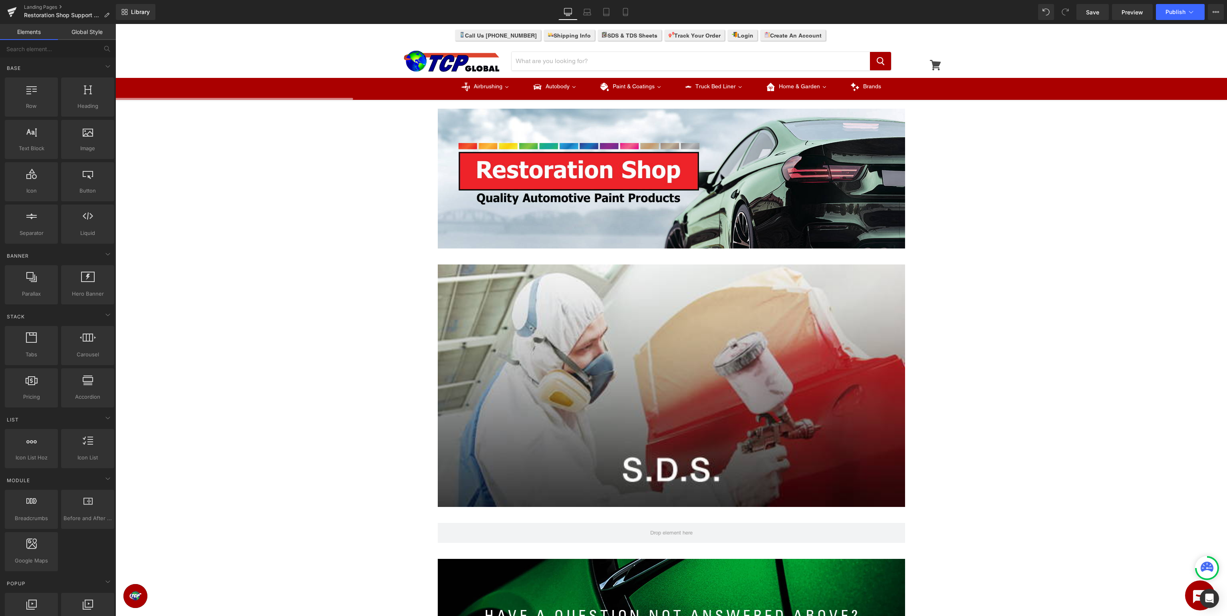
scroll to position [91, 0]
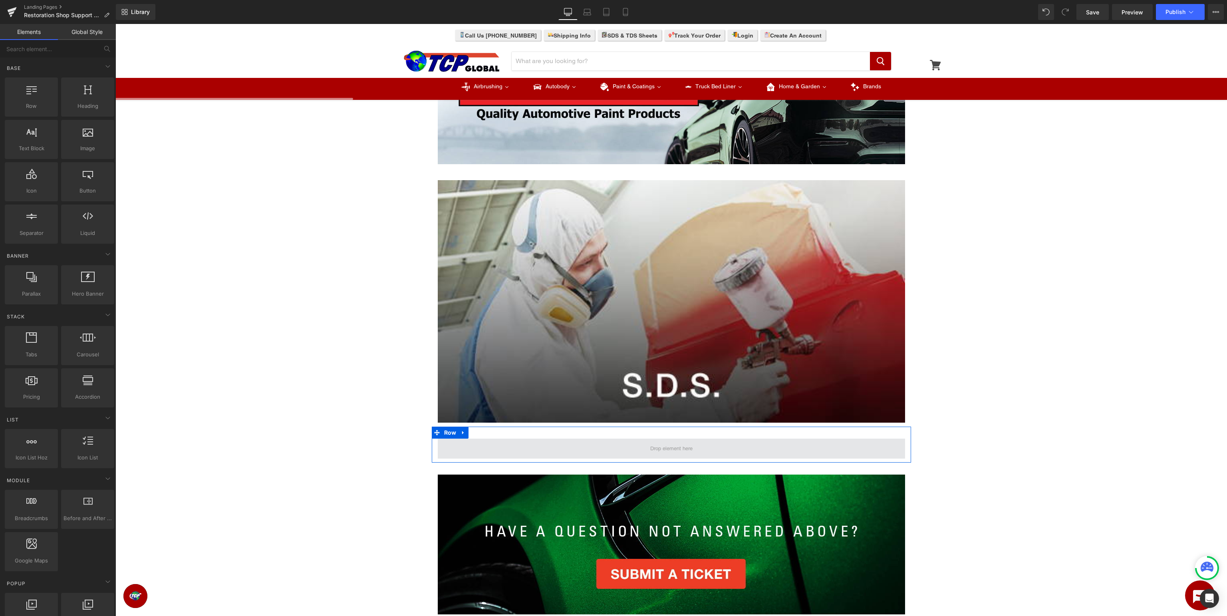
click at [616, 443] on span at bounding box center [671, 449] width 467 height 20
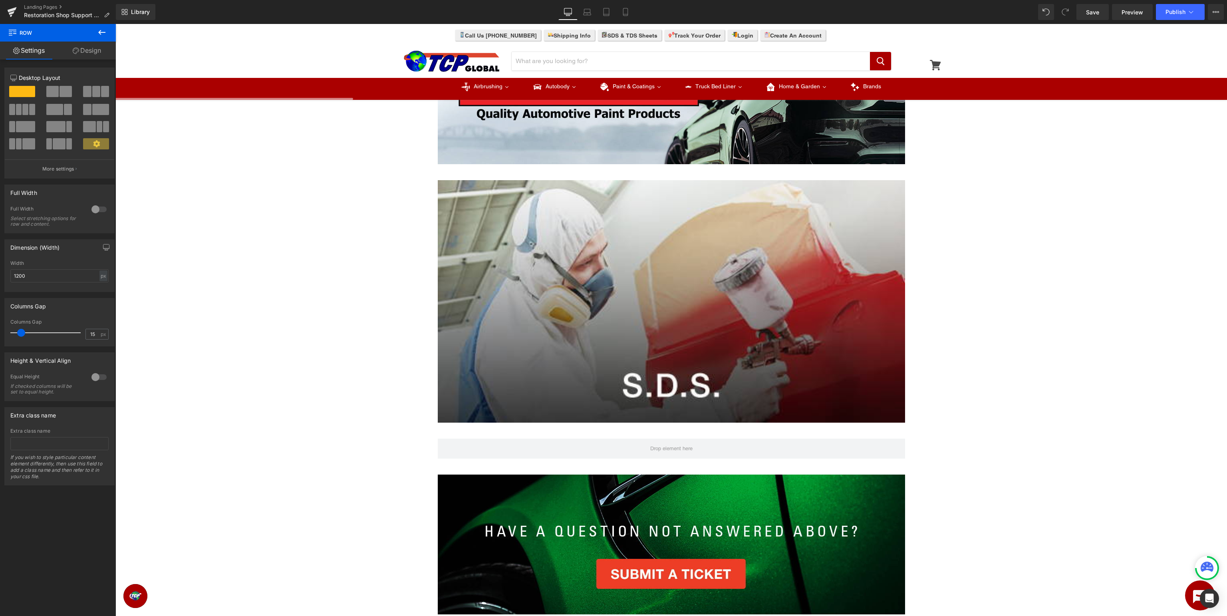
click at [106, 35] on icon at bounding box center [102, 33] width 10 height 10
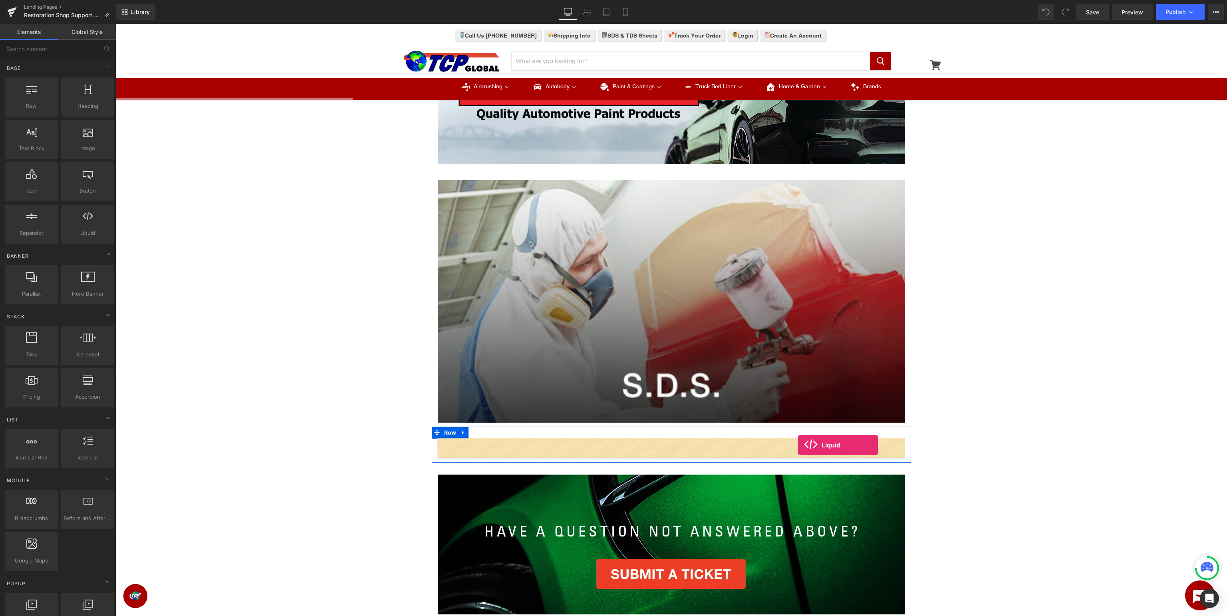
drag, startPoint x: 211, startPoint y: 254, endPoint x: 798, endPoint y: 445, distance: 617.2
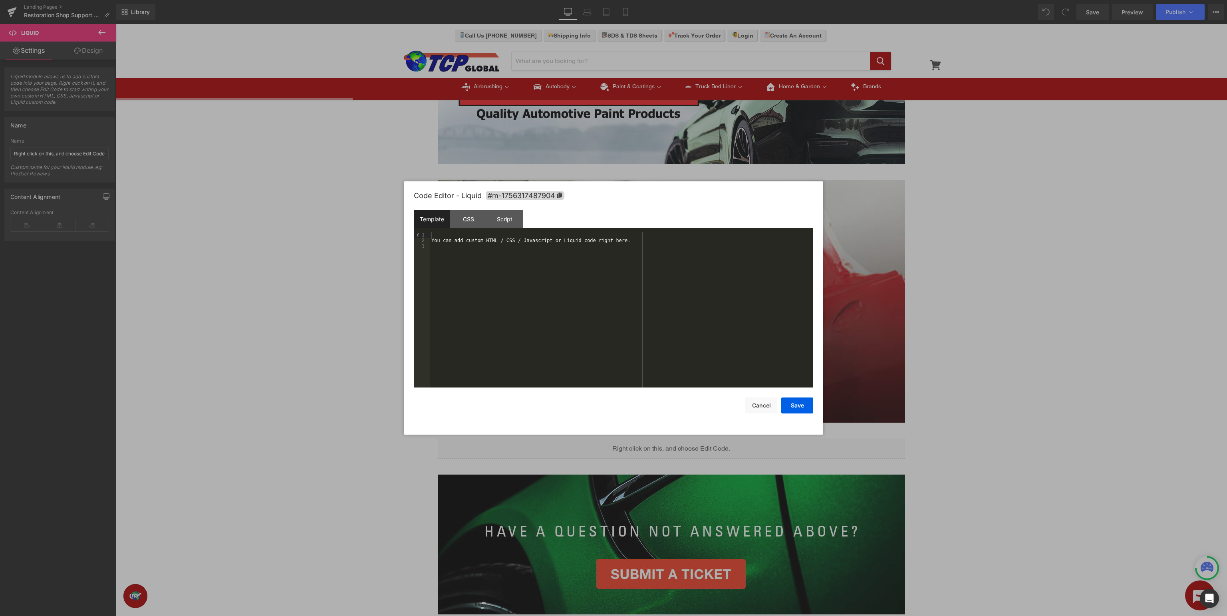
click at [603, 280] on div "You can add custom HTML / CSS / Javascript or Liquid code right here." at bounding box center [621, 315] width 383 height 167
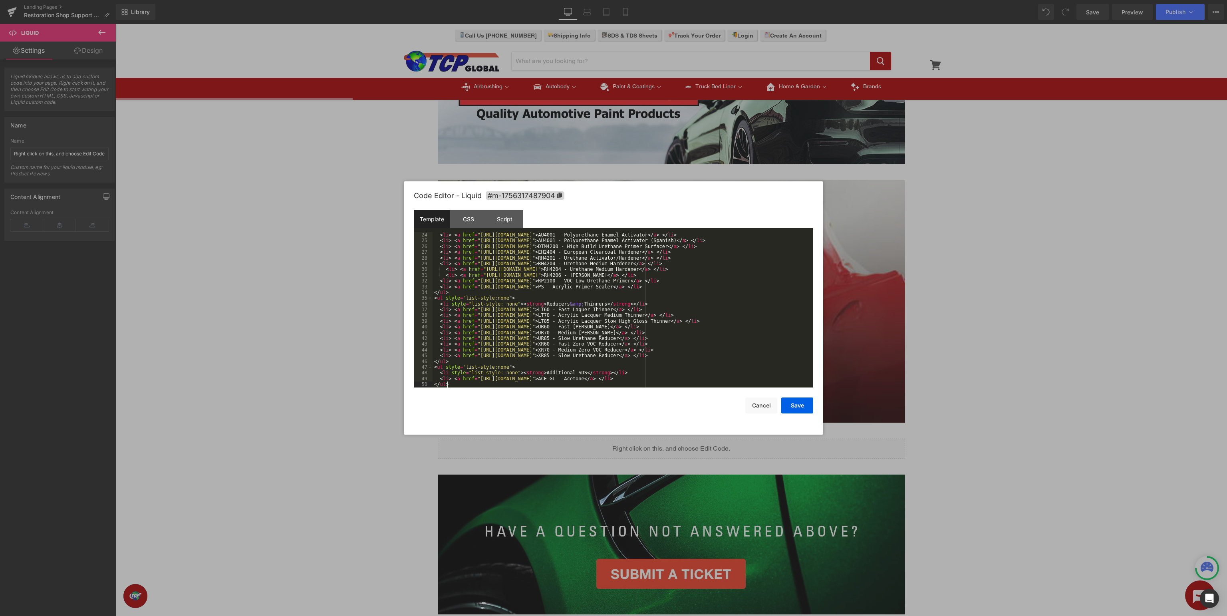
scroll to position [132, 0]
click at [788, 403] on button "Save" at bounding box center [797, 405] width 32 height 16
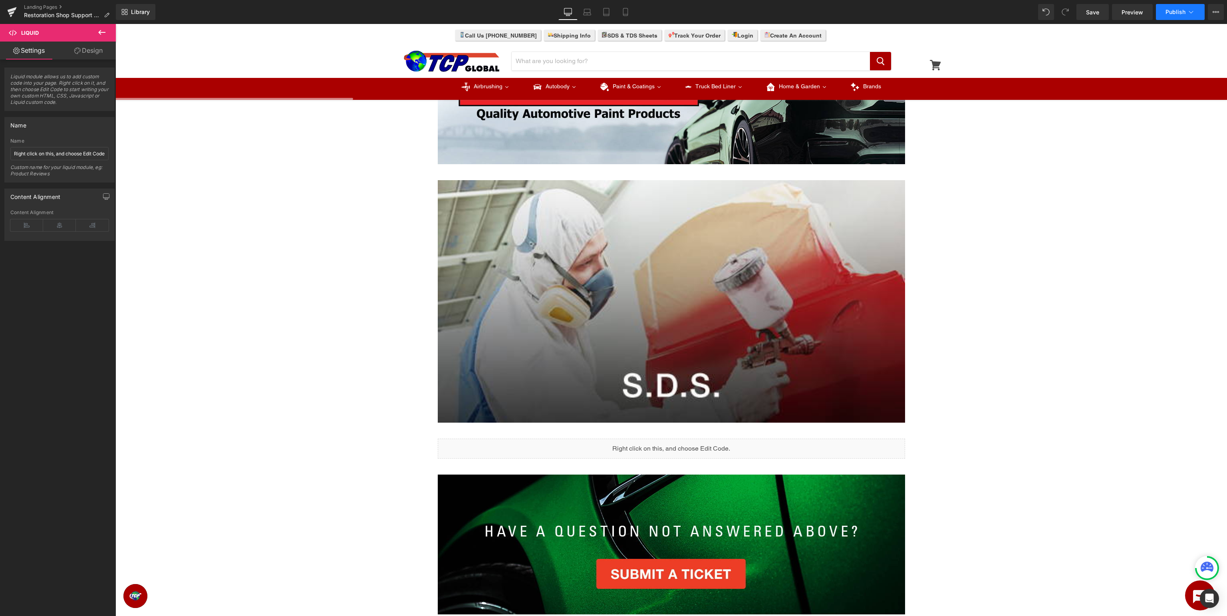
click at [1186, 12] on button "Publish" at bounding box center [1180, 12] width 49 height 16
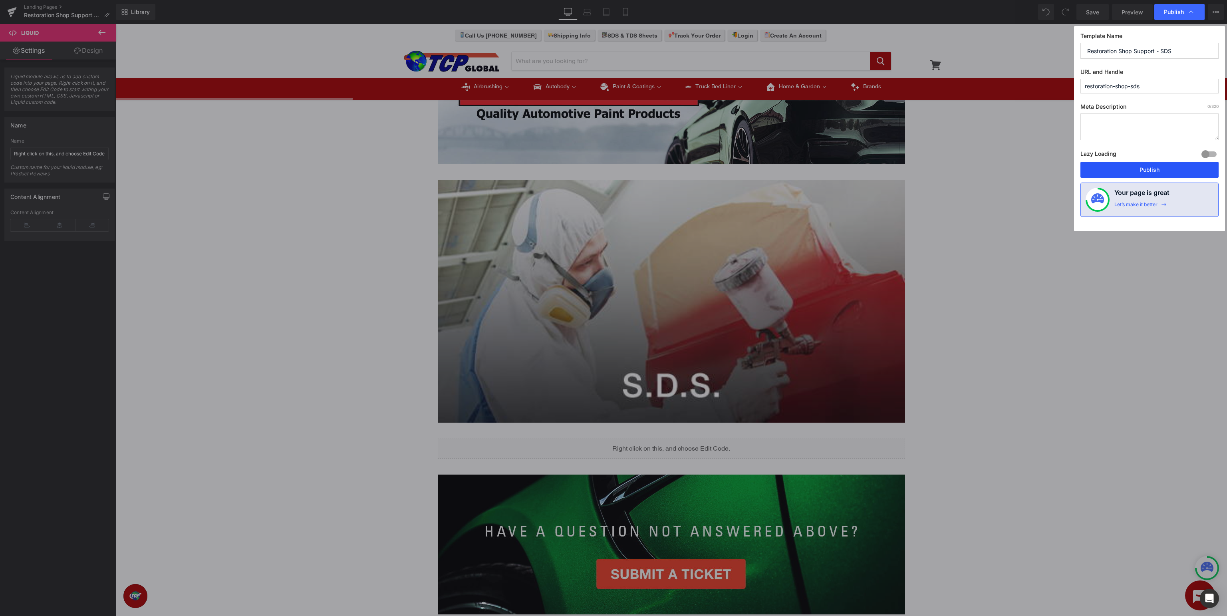
click at [1132, 165] on button "Publish" at bounding box center [1150, 170] width 138 height 16
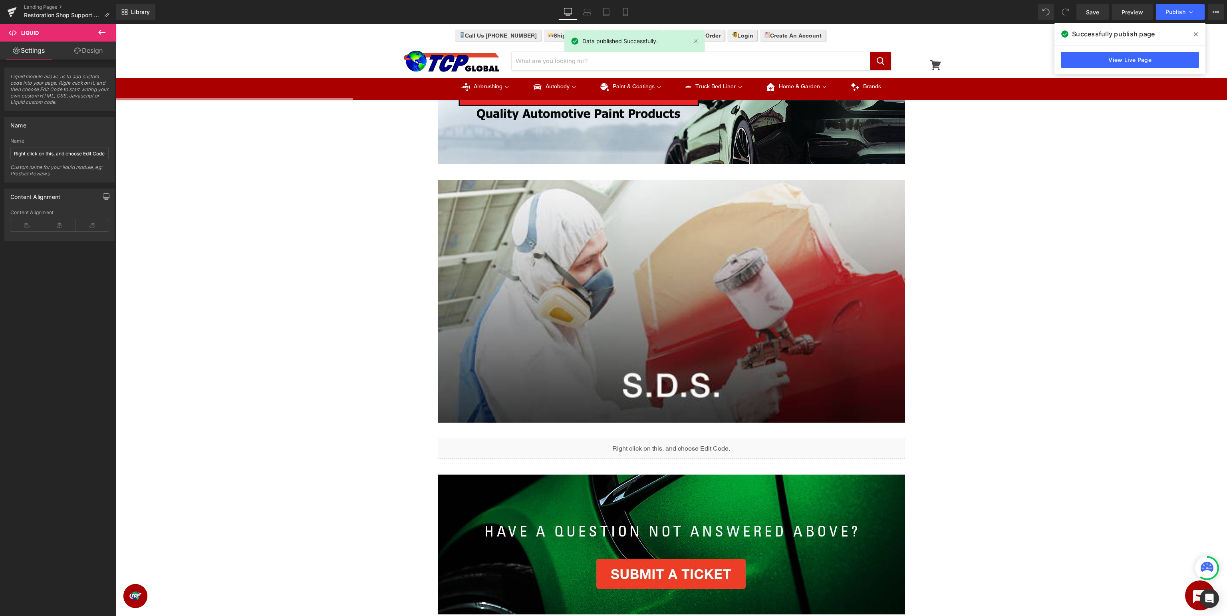
click at [1200, 33] on span at bounding box center [1196, 34] width 13 height 13
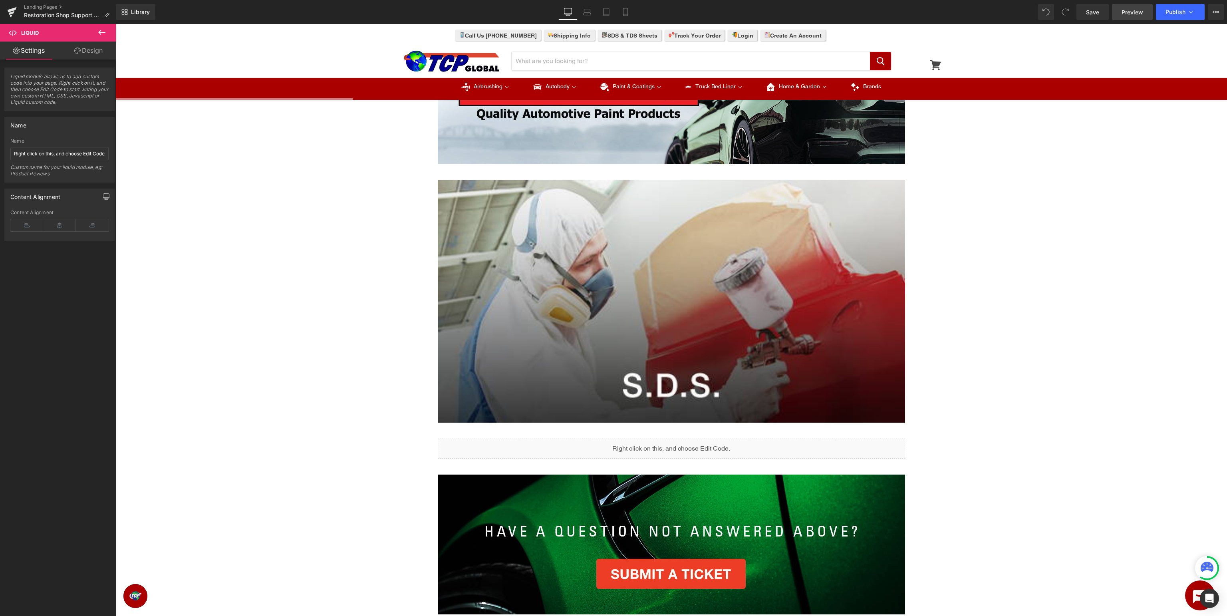
click at [1129, 8] on span "Preview" at bounding box center [1133, 12] width 22 height 8
click at [667, 447] on span "Liquid" at bounding box center [667, 445] width 22 height 12
click at [53, 226] on icon at bounding box center [59, 225] width 33 height 12
click at [1180, 16] on button "Publish" at bounding box center [1180, 12] width 49 height 16
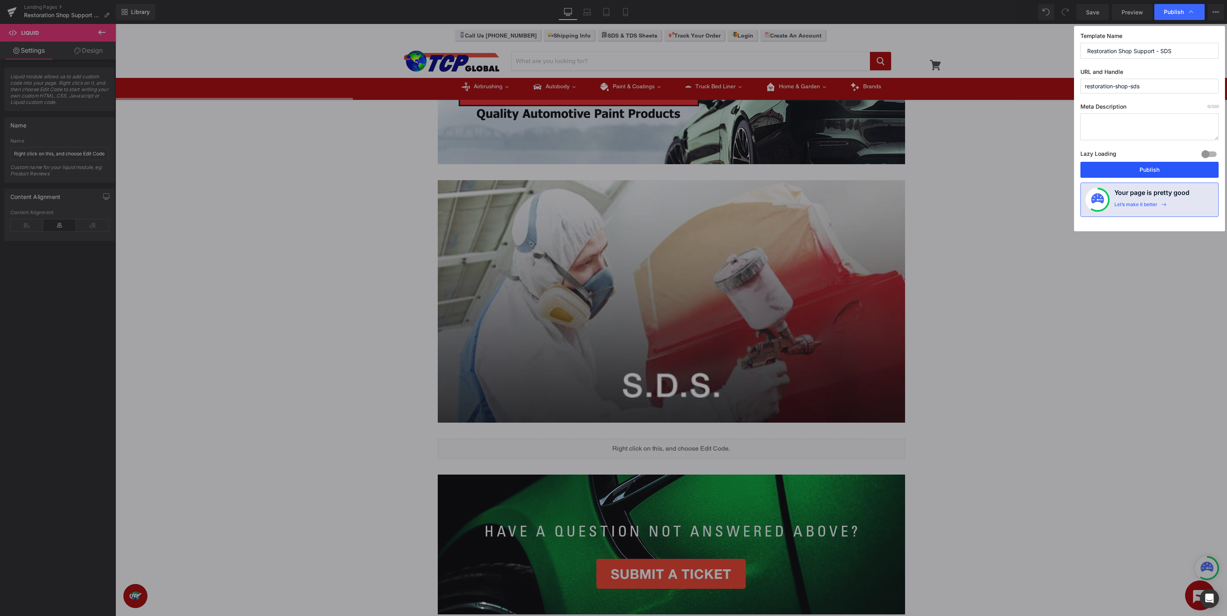
click at [1153, 170] on button "Publish" at bounding box center [1150, 170] width 138 height 16
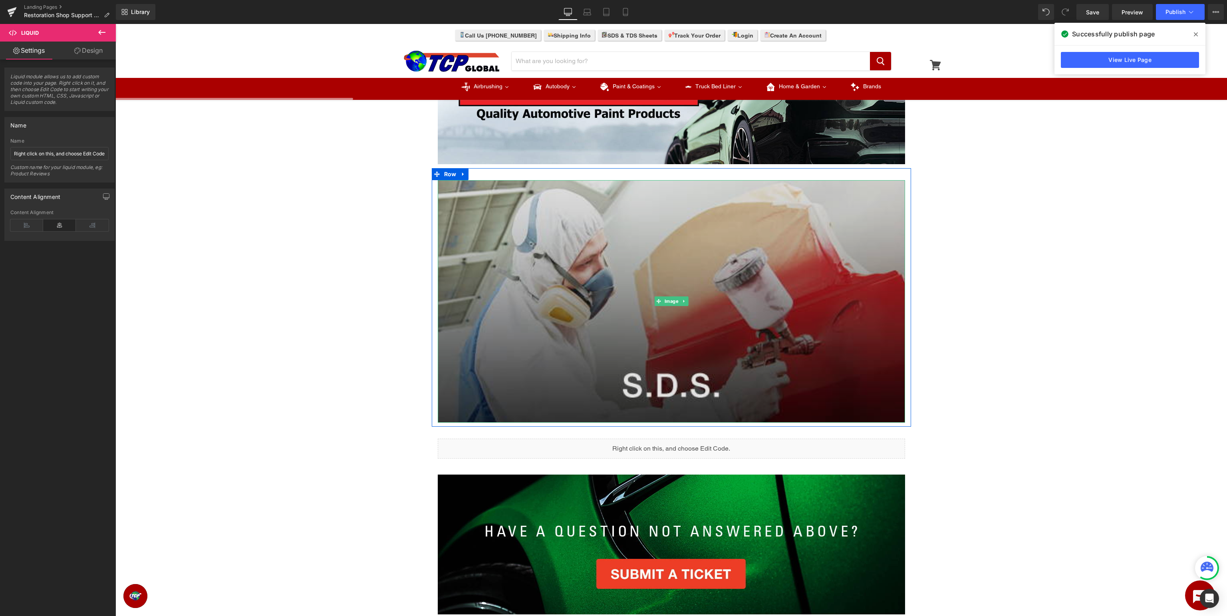
click at [690, 257] on img at bounding box center [671, 301] width 467 height 242
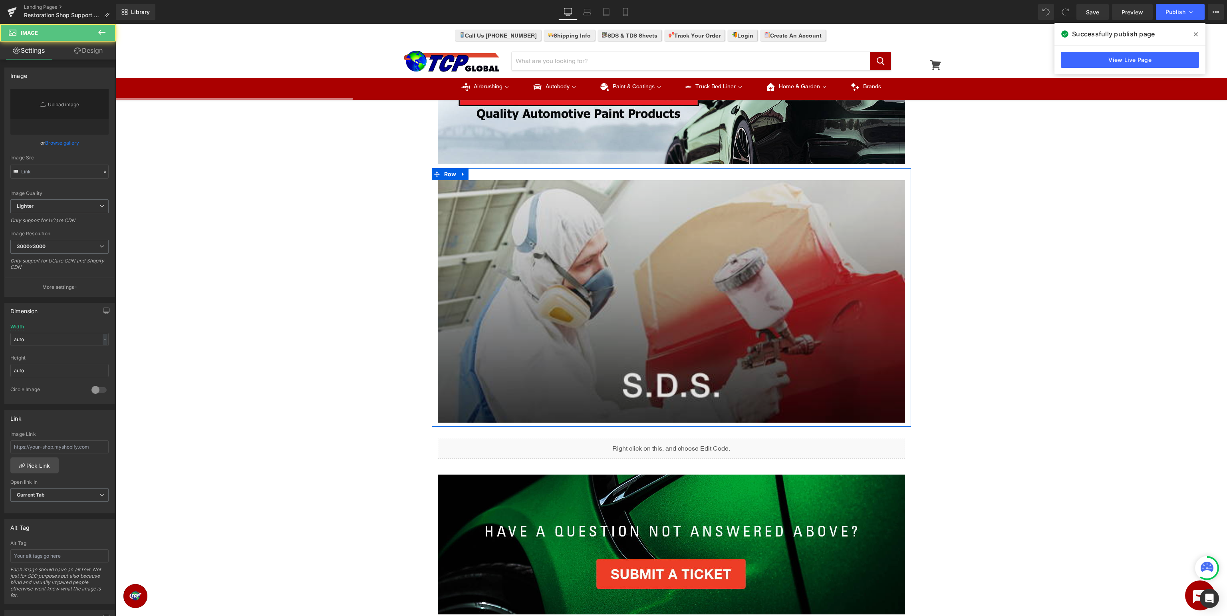
type input "[URL][DOMAIN_NAME]"
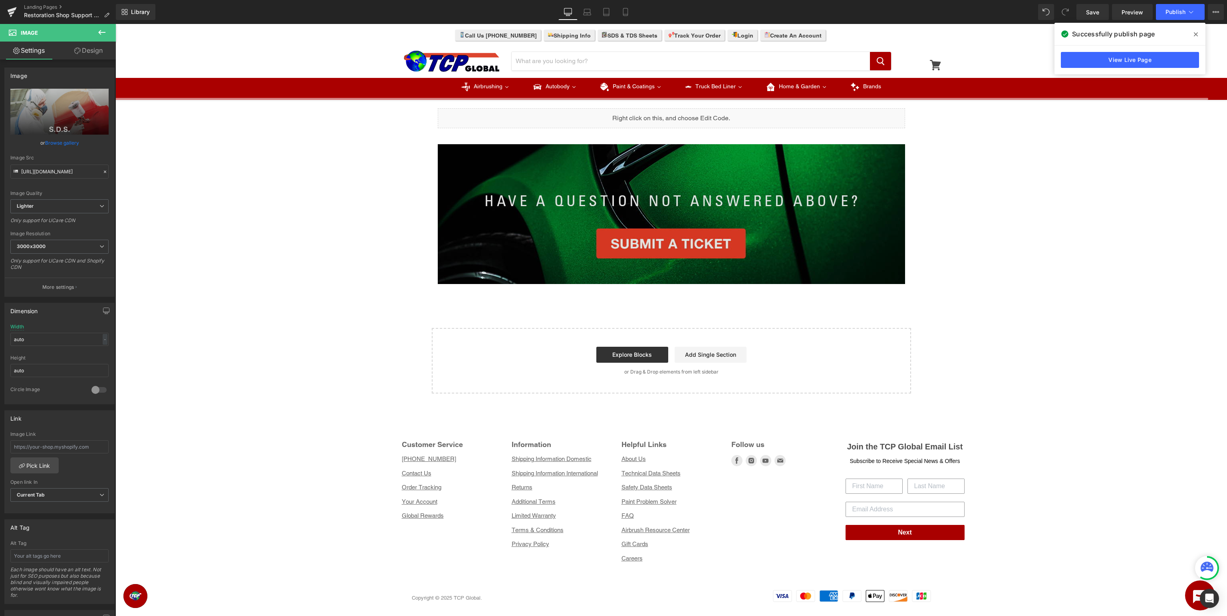
scroll to position [253, 0]
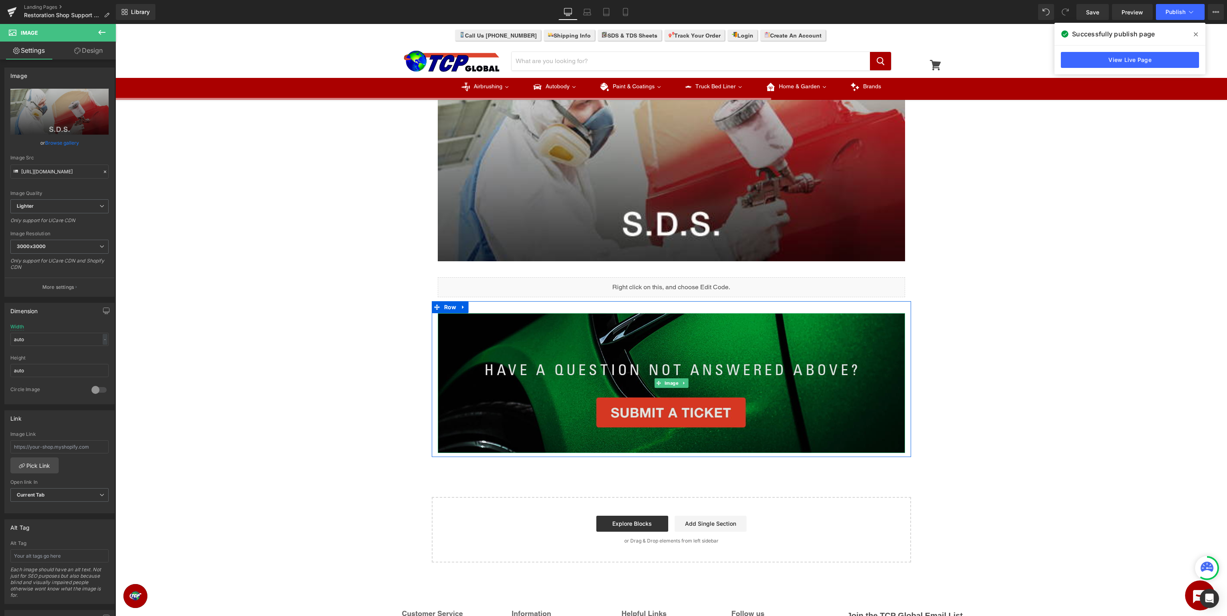
click at [709, 361] on img at bounding box center [671, 383] width 467 height 140
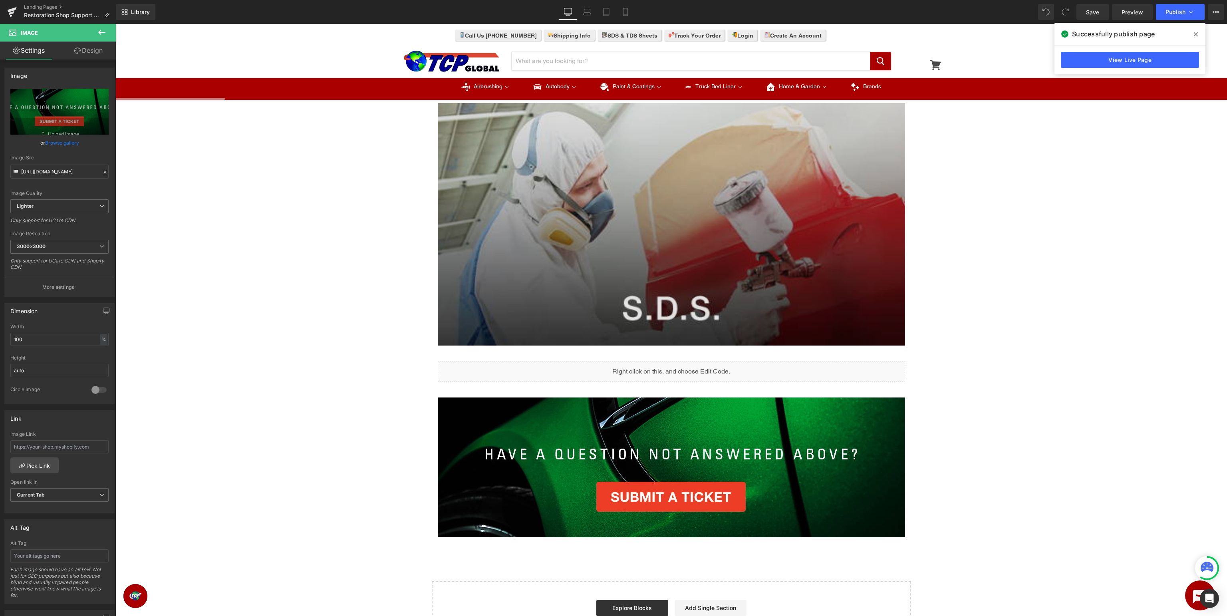
scroll to position [0, 0]
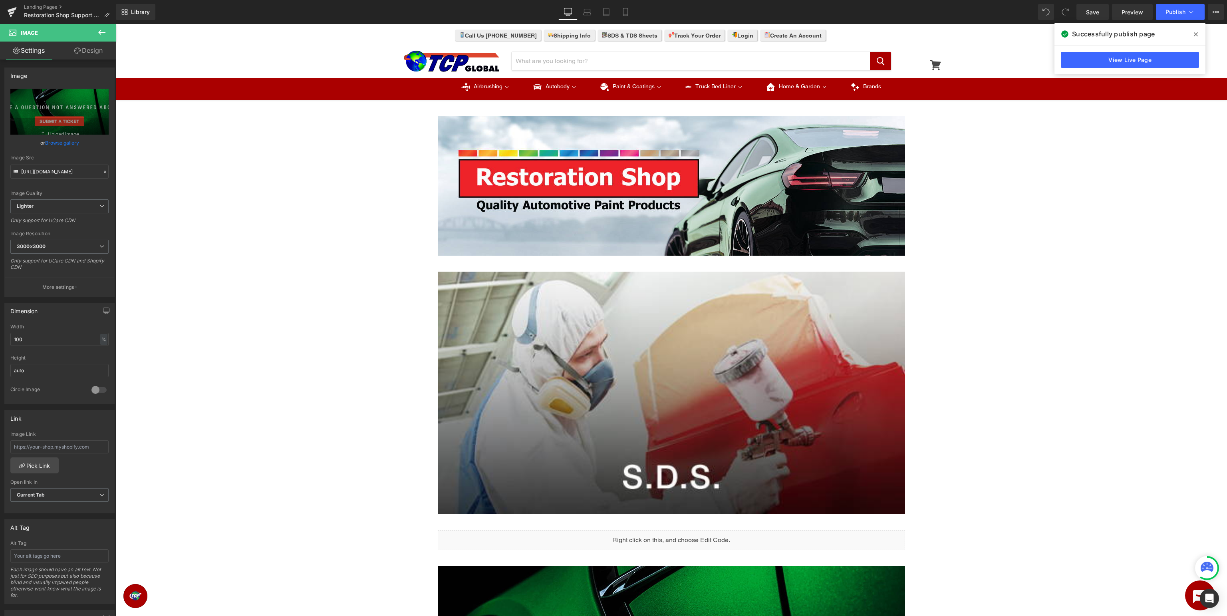
click at [1198, 32] on span at bounding box center [1196, 34] width 13 height 13
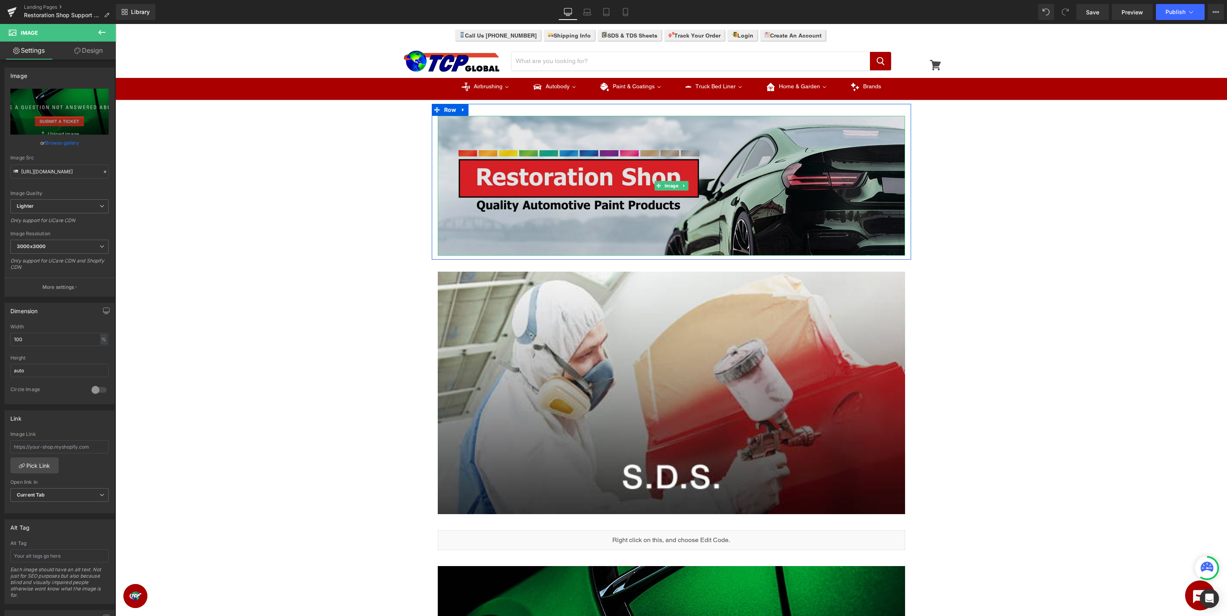
click at [680, 194] on img at bounding box center [671, 186] width 467 height 140
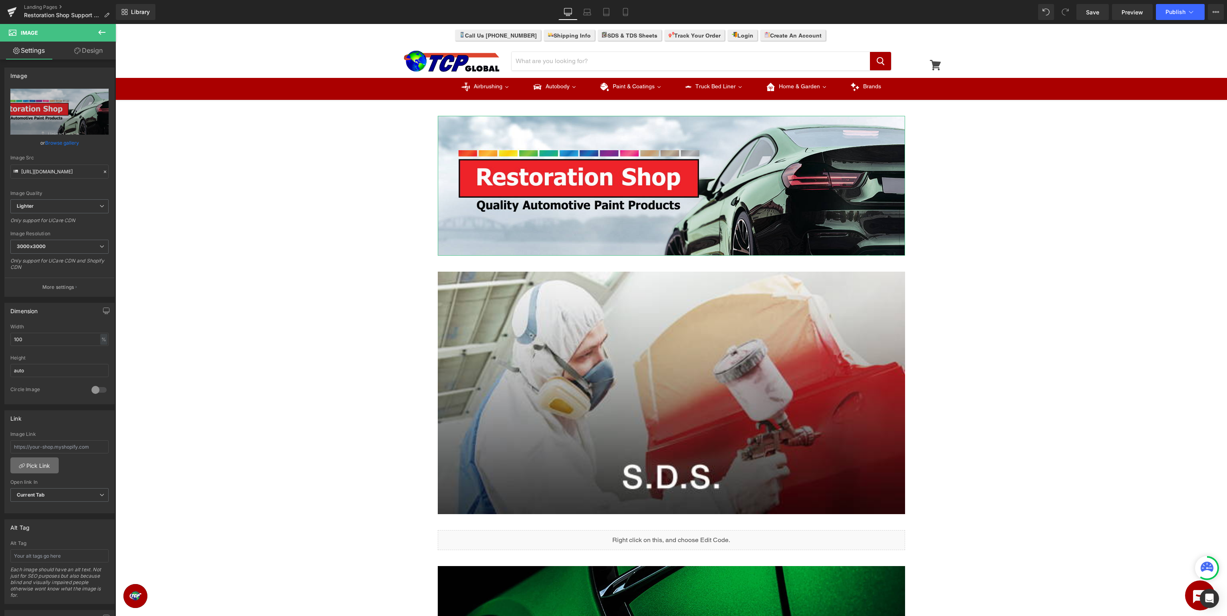
click at [47, 463] on link "Pick Link" at bounding box center [34, 465] width 48 height 16
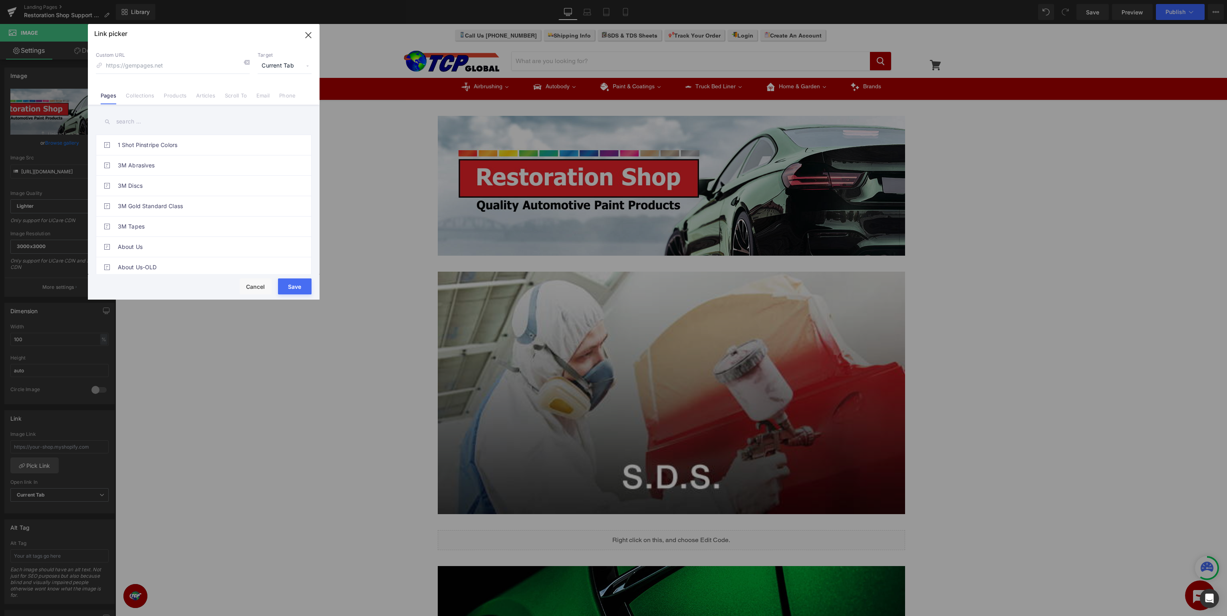
click at [151, 117] on input "text" at bounding box center [204, 122] width 216 height 18
type input "restor"
click at [182, 186] on link "Restoration Shop Support" at bounding box center [206, 186] width 176 height 20
type input "/pages/restoration-shop-support"
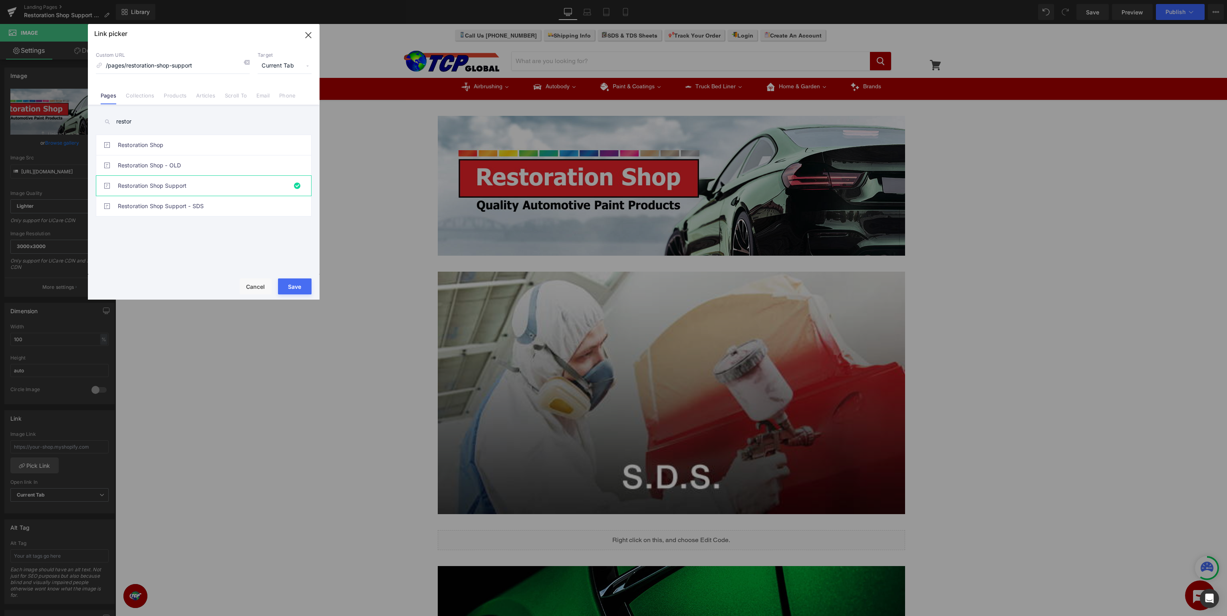
click at [298, 285] on button "Save" at bounding box center [295, 286] width 34 height 16
type input "/pages/restoration-shop-support"
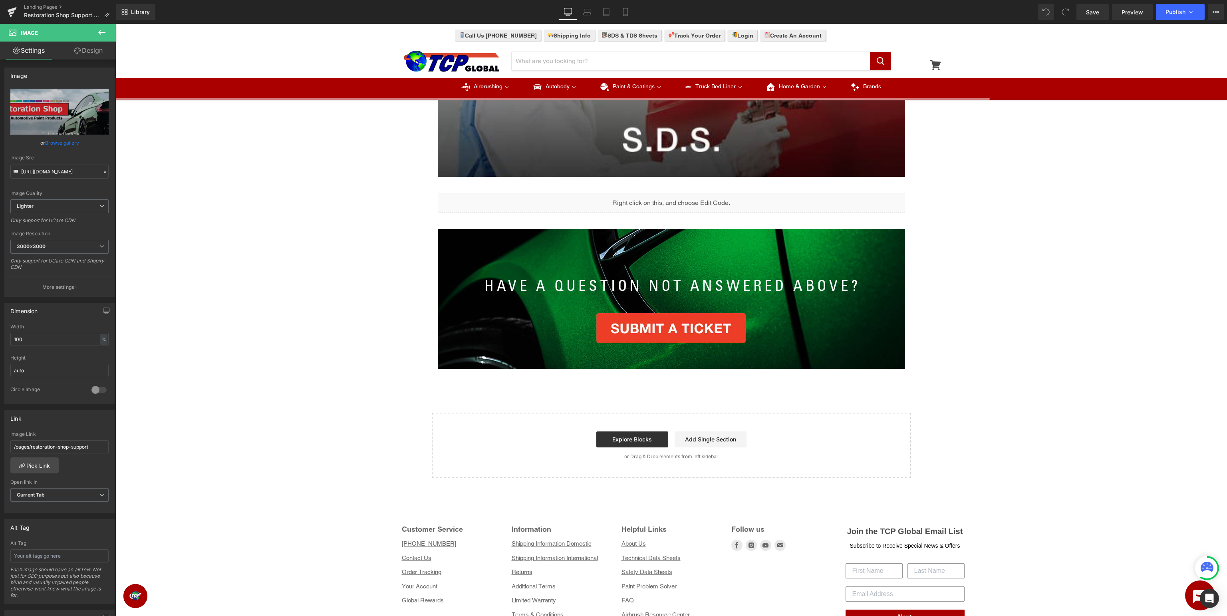
scroll to position [169, 0]
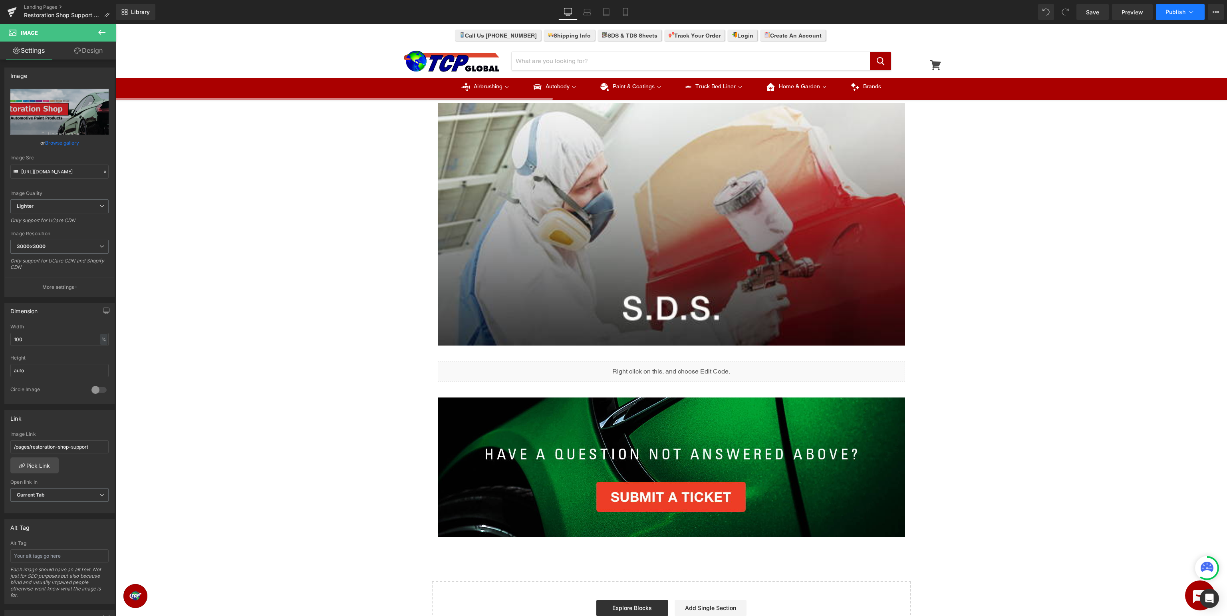
click at [1190, 14] on icon at bounding box center [1191, 12] width 8 height 8
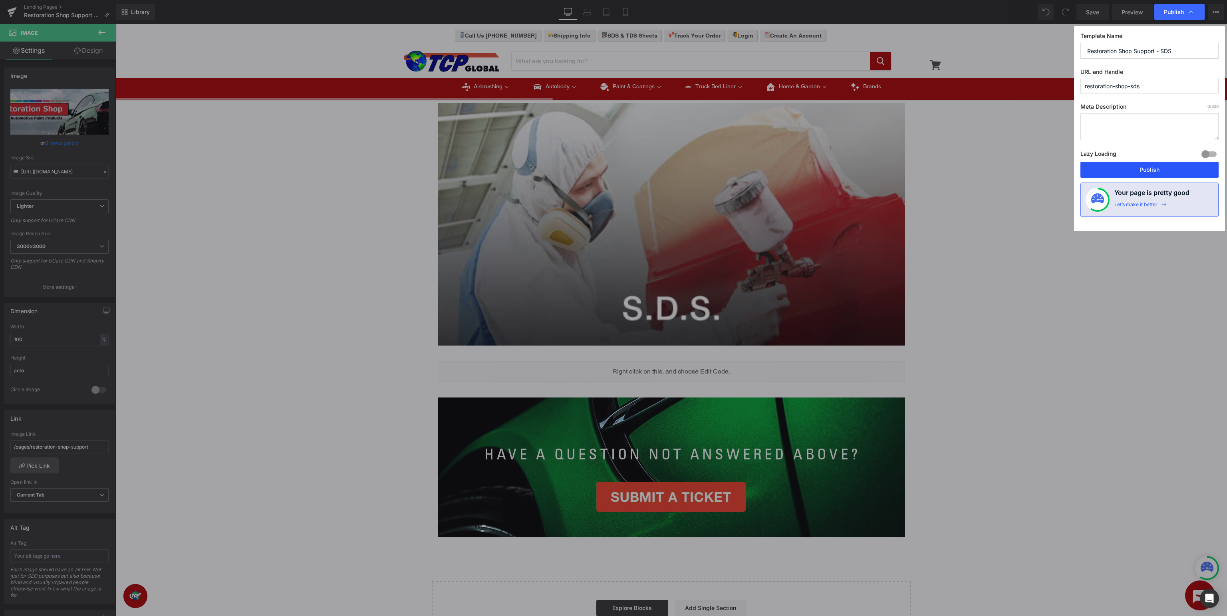
click at [1146, 169] on button "Publish" at bounding box center [1150, 170] width 138 height 16
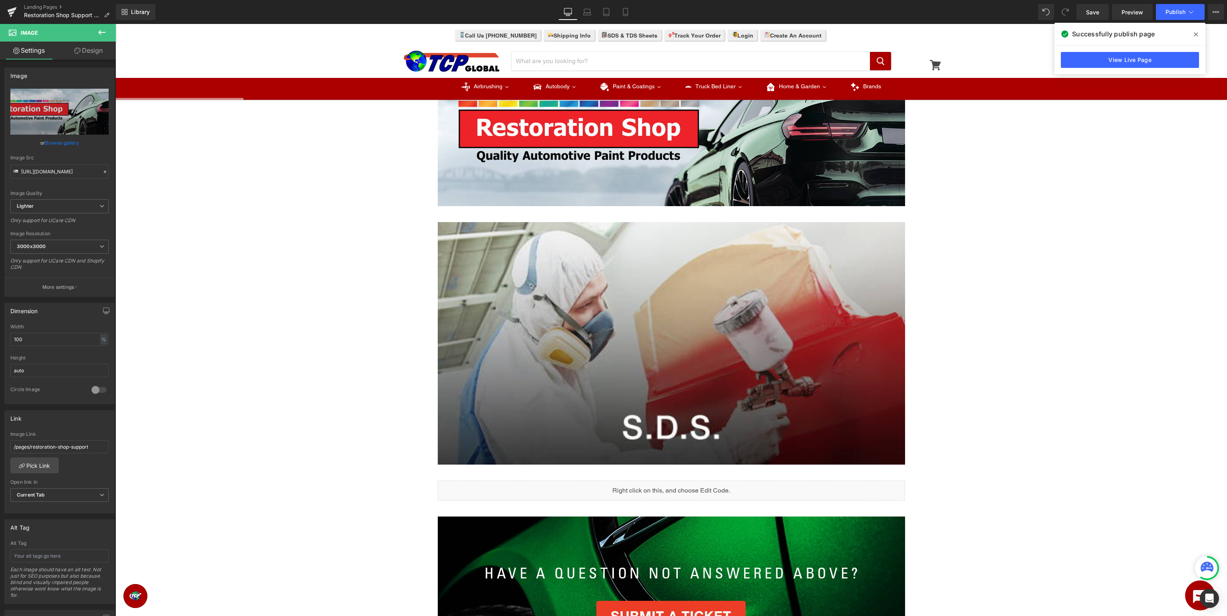
scroll to position [0, 0]
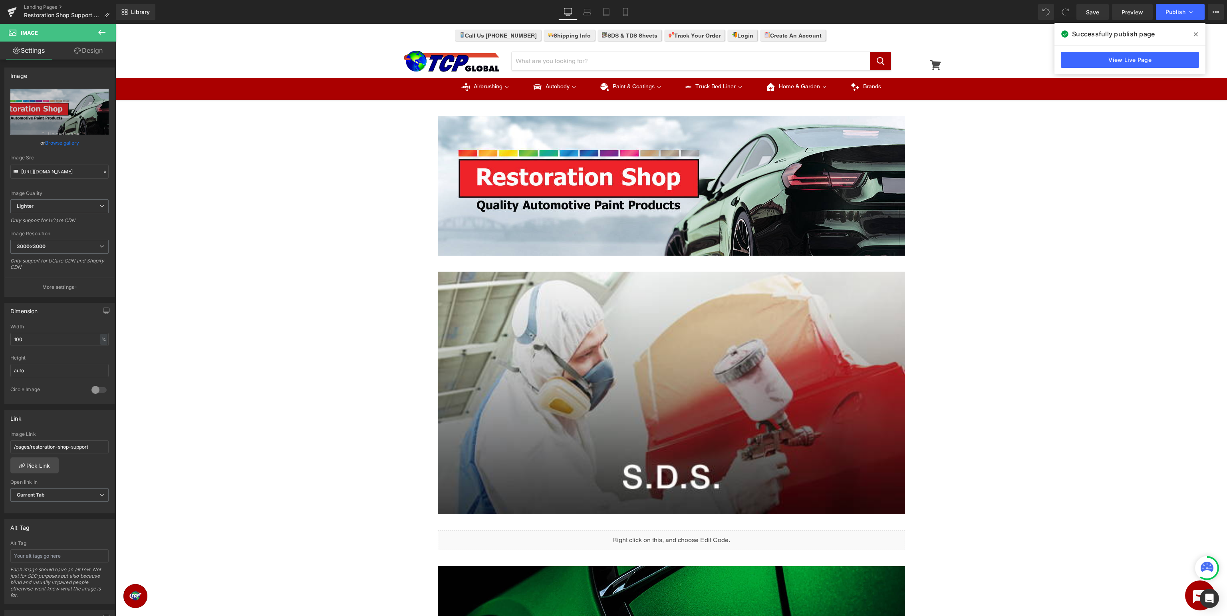
click at [1194, 32] on icon at bounding box center [1196, 34] width 4 height 6
click at [1124, 187] on div "Image Row Image Row Liquid Row Image Row Select your layout" at bounding box center [671, 459] width 1112 height 711
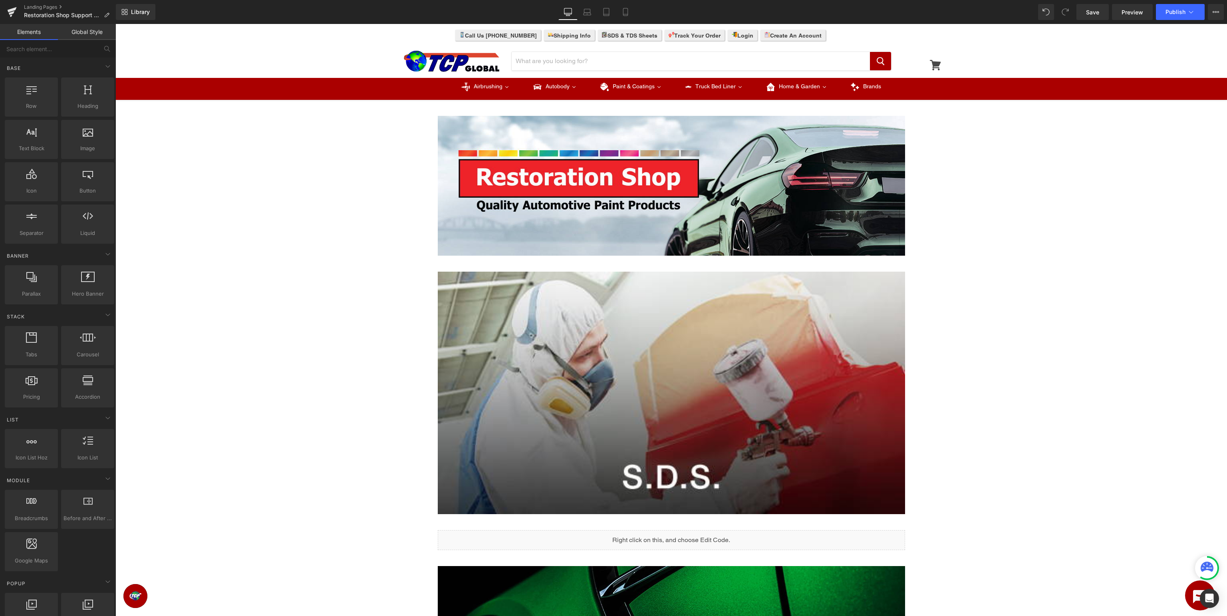
scroll to position [169, 0]
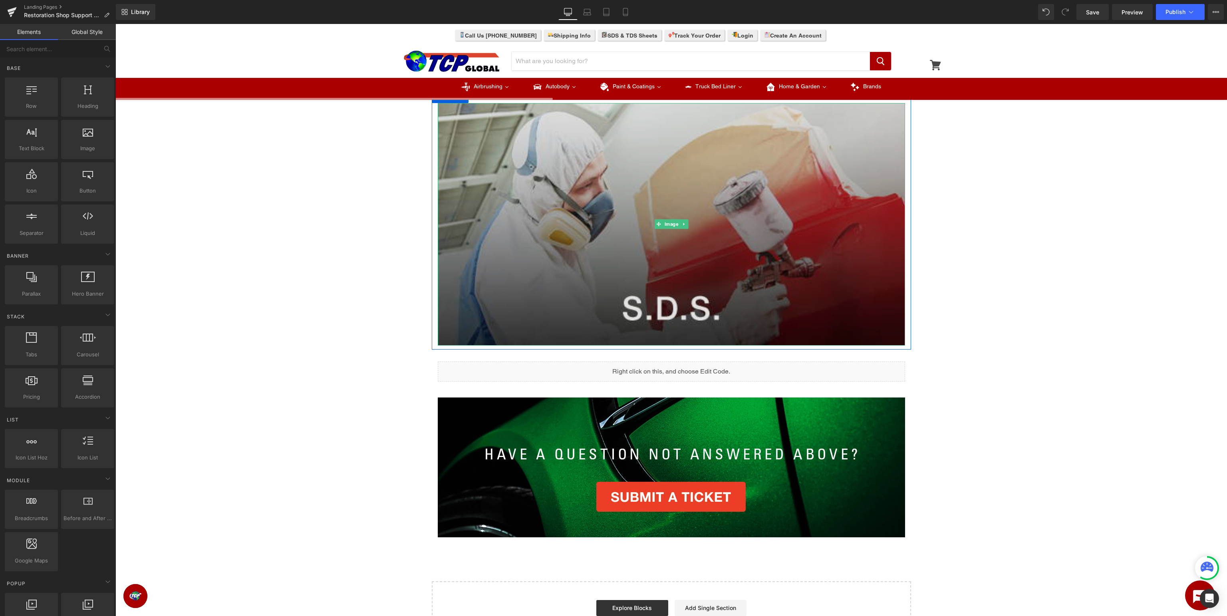
click at [733, 288] on img at bounding box center [671, 224] width 467 height 242
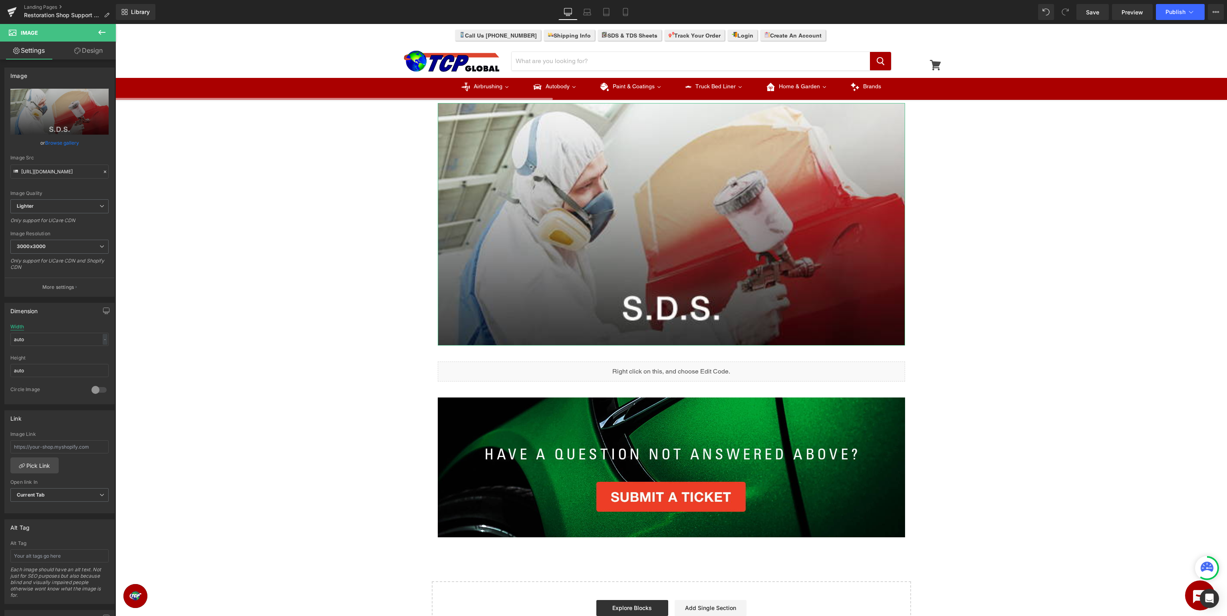
click at [16, 325] on div "Width" at bounding box center [17, 327] width 14 height 6
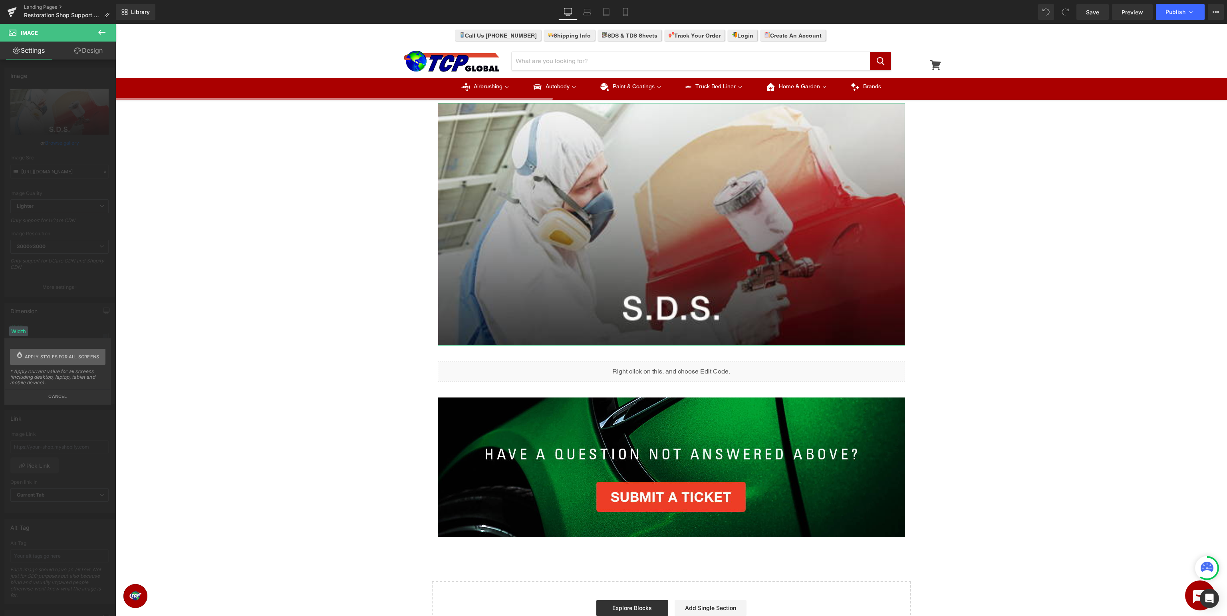
click at [57, 353] on span "Apply styles for all screens" at bounding box center [62, 357] width 75 height 16
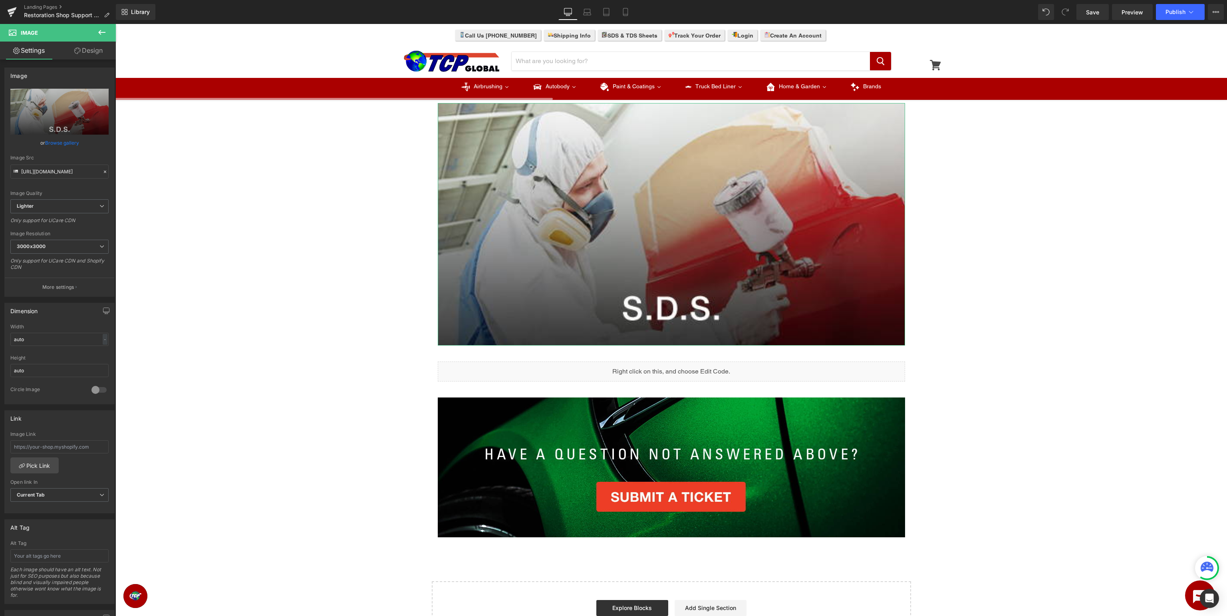
click at [67, 314] on div "Dimension" at bounding box center [59, 310] width 109 height 15
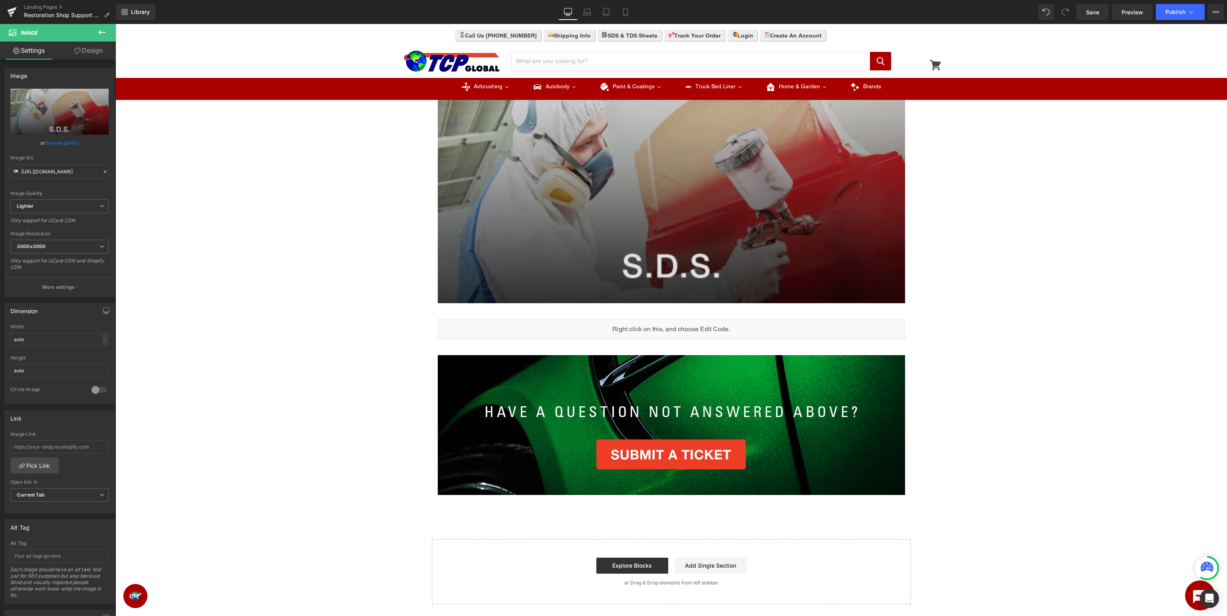
scroll to position [0, 0]
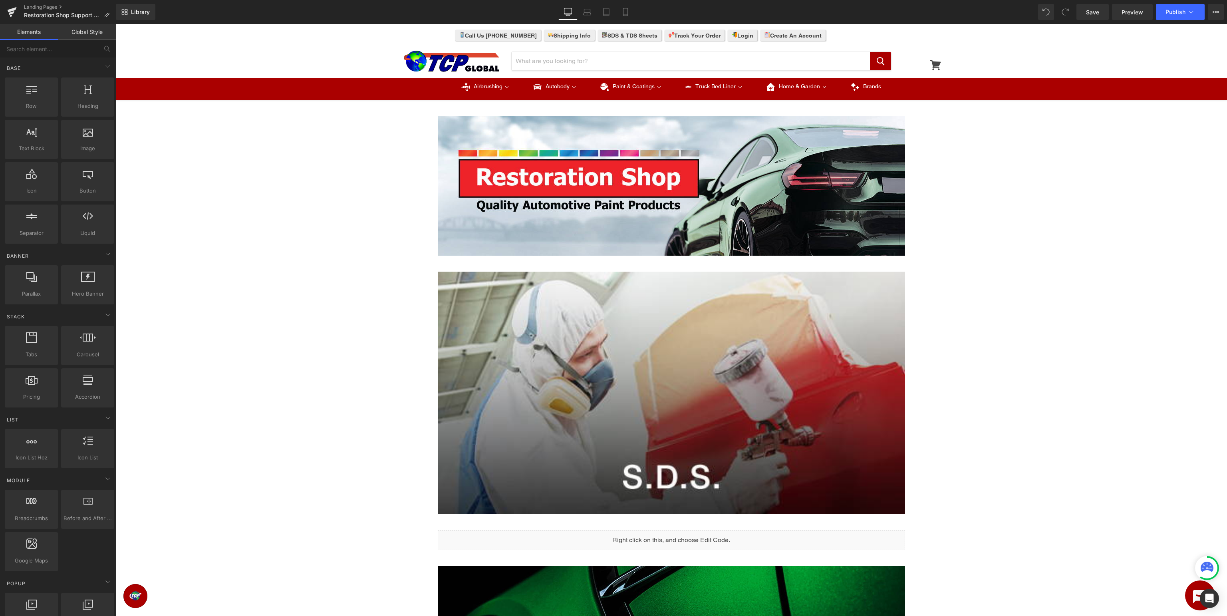
click at [328, 300] on div "Image Row Image Row Liquid Row Image Row Select your layout" at bounding box center [671, 459] width 1112 height 711
click at [9, 16] on icon at bounding box center [12, 12] width 10 height 20
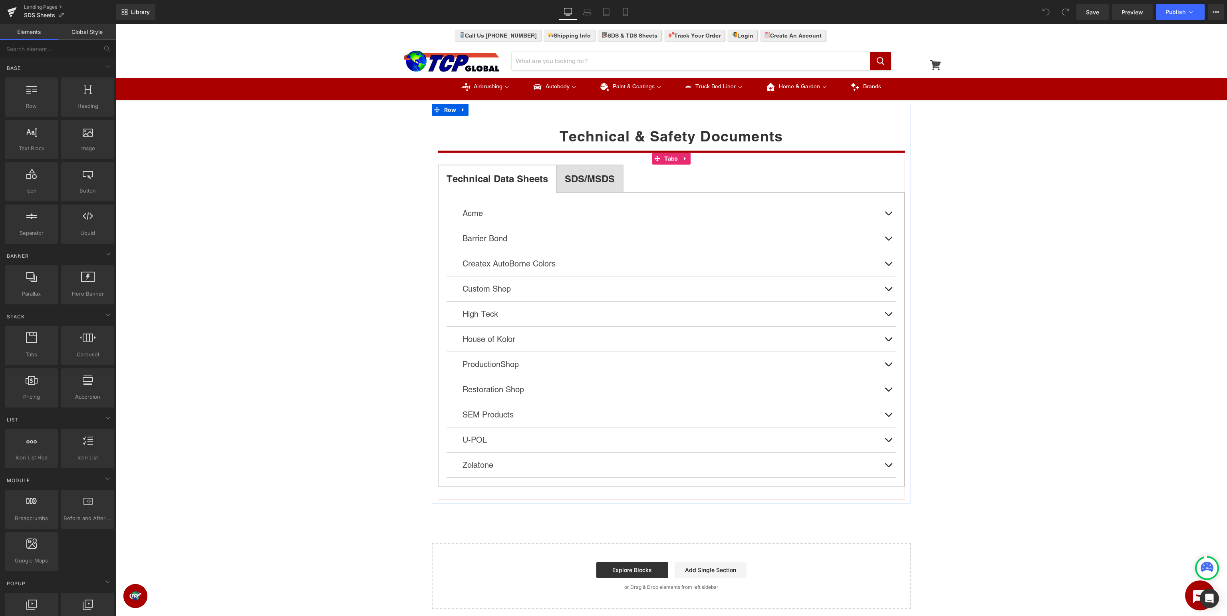
click at [598, 188] on span "SDS/MSDS Text Block" at bounding box center [590, 178] width 66 height 27
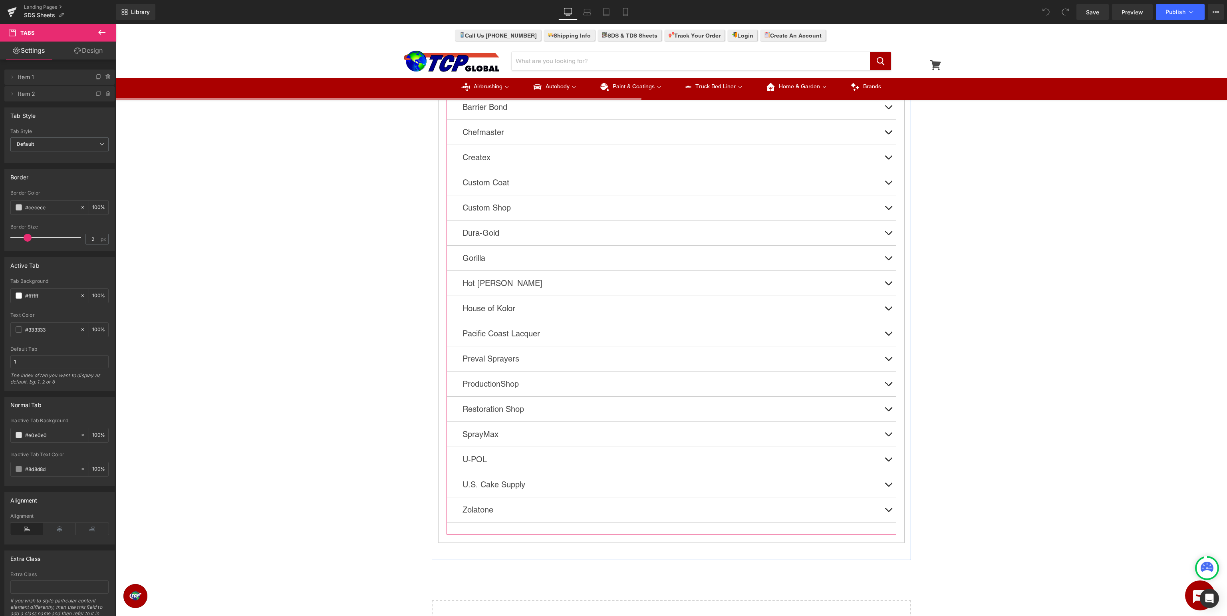
scroll to position [211, 0]
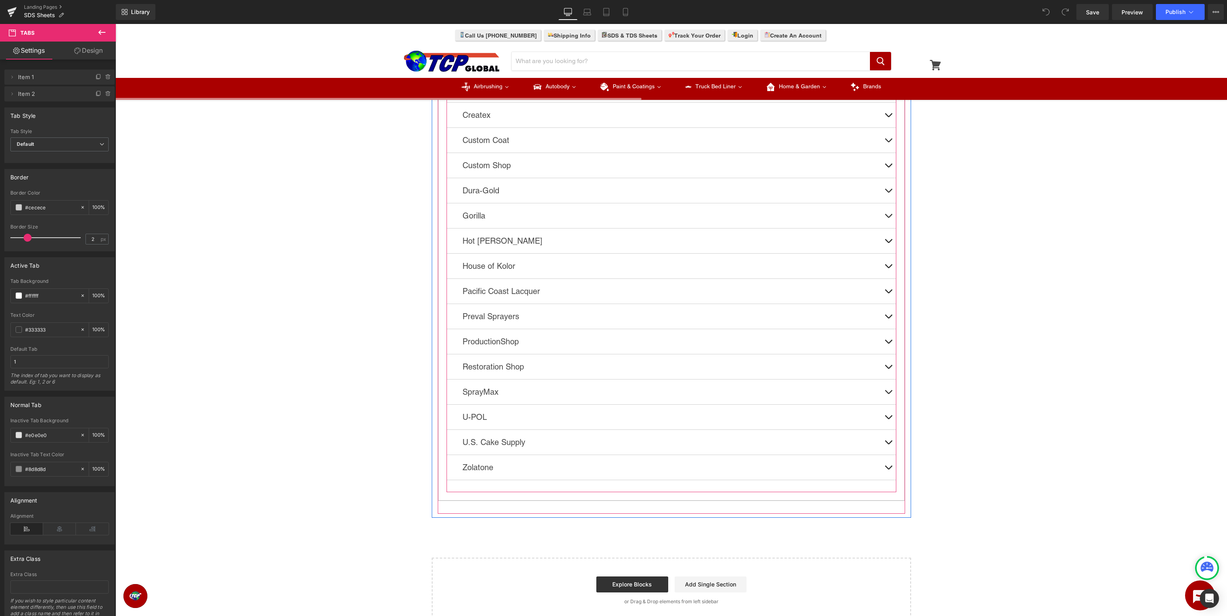
click at [888, 365] on button at bounding box center [888, 366] width 16 height 25
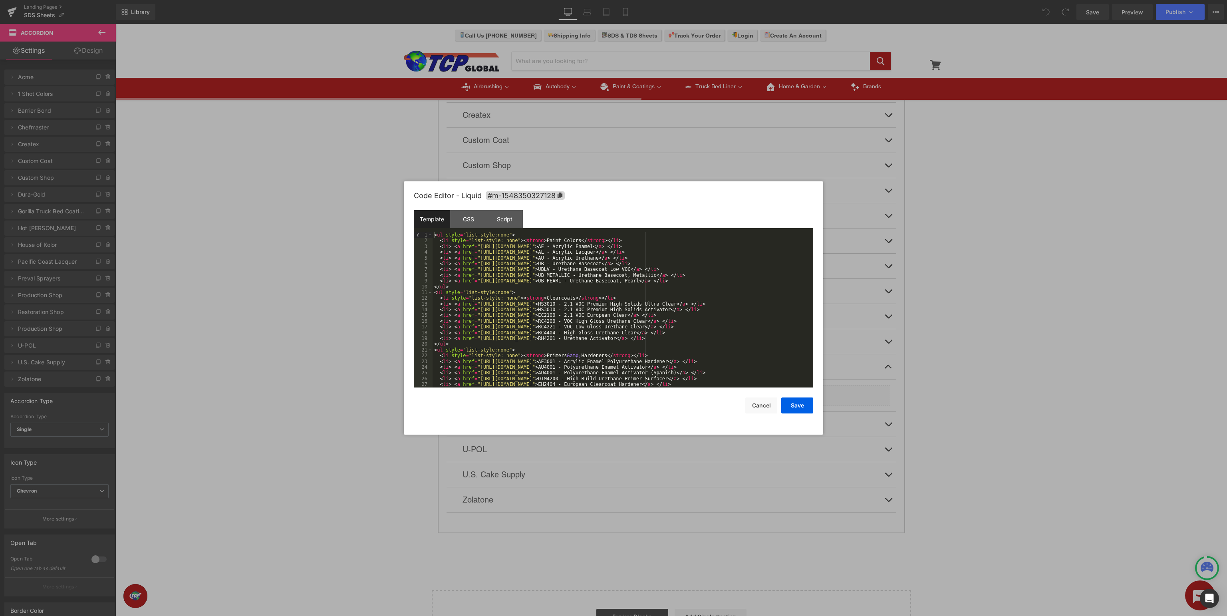
click at [702, 294] on div "< ul style = "list-style:none" > < li style = "list-style: none" > < strong > P…" at bounding box center [623, 315] width 381 height 167
